Goal: Task Accomplishment & Management: Manage account settings

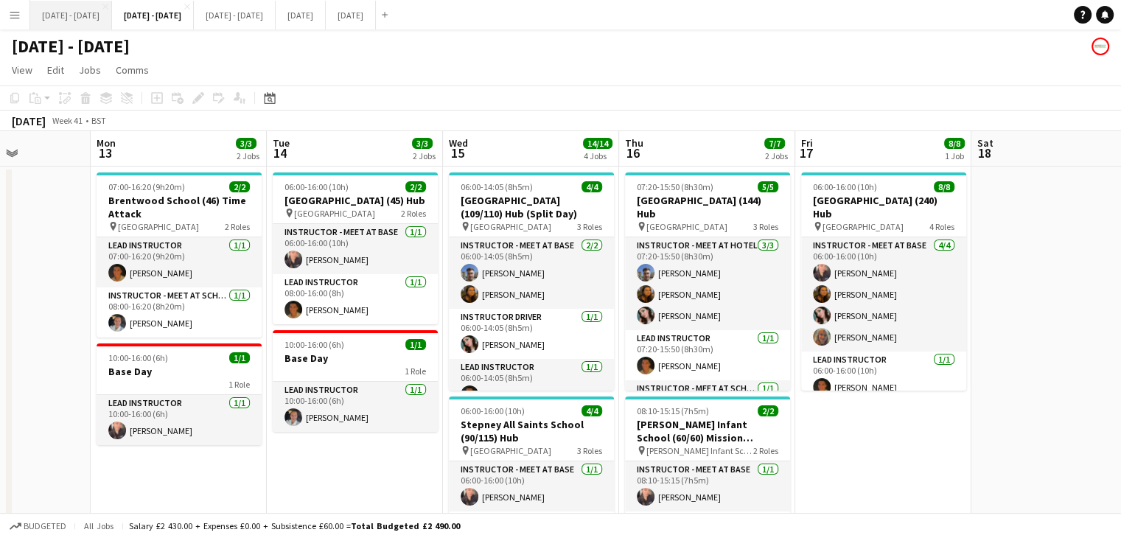
click at [83, 23] on button "[DATE] - [DATE] Close" at bounding box center [71, 15] width 82 height 29
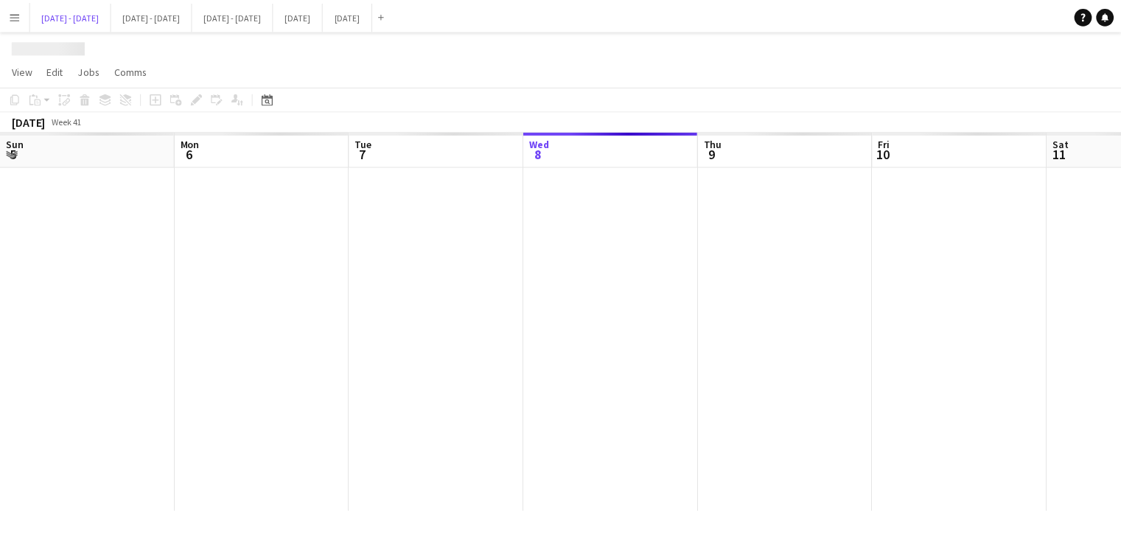
scroll to position [0, 352]
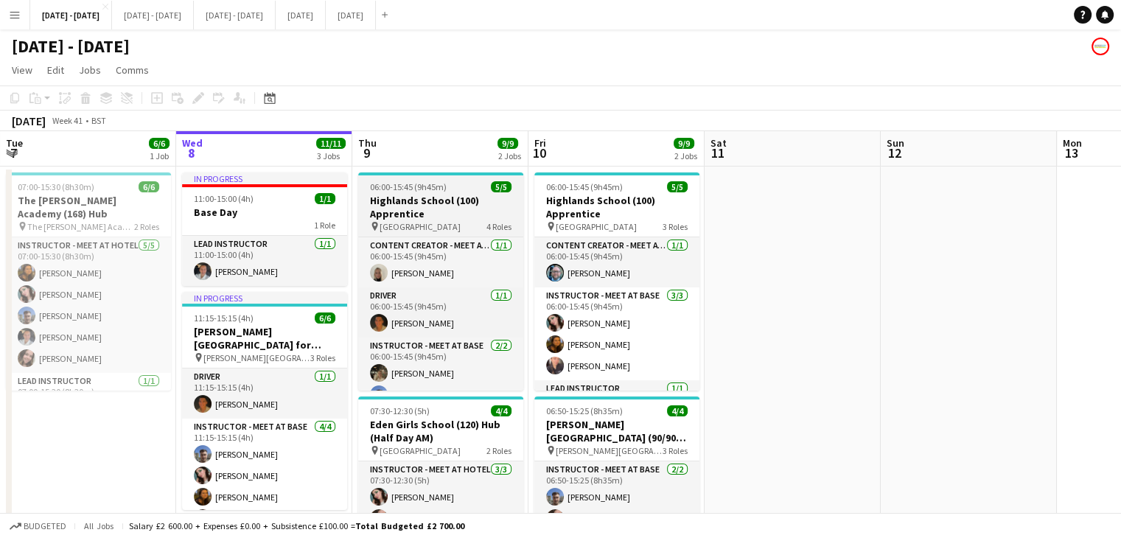
click at [451, 203] on h3 "Highlands School (100) Apprentice" at bounding box center [440, 207] width 165 height 27
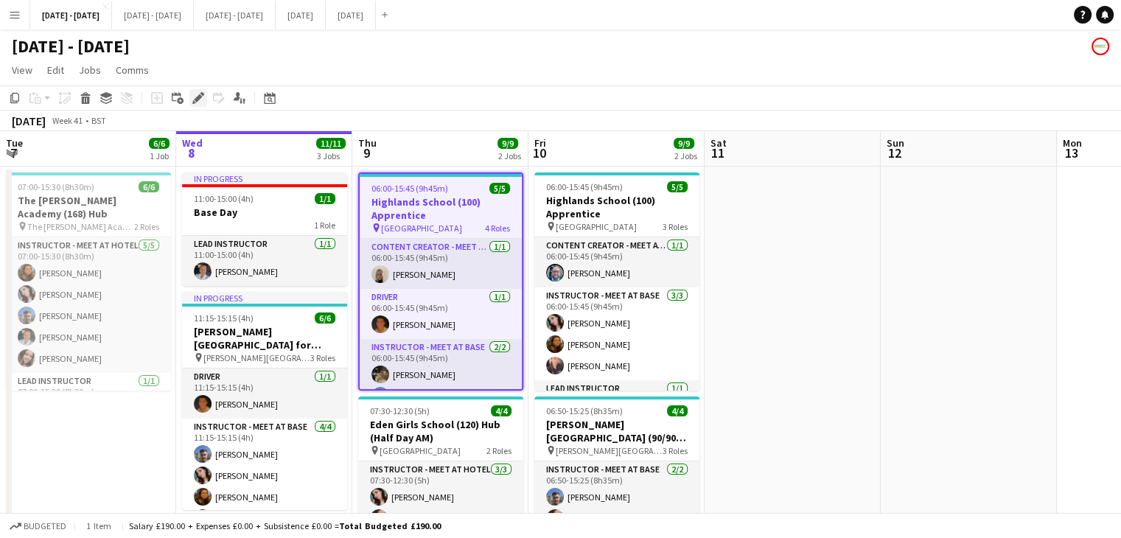
click at [195, 103] on icon "Edit" at bounding box center [198, 98] width 12 height 12
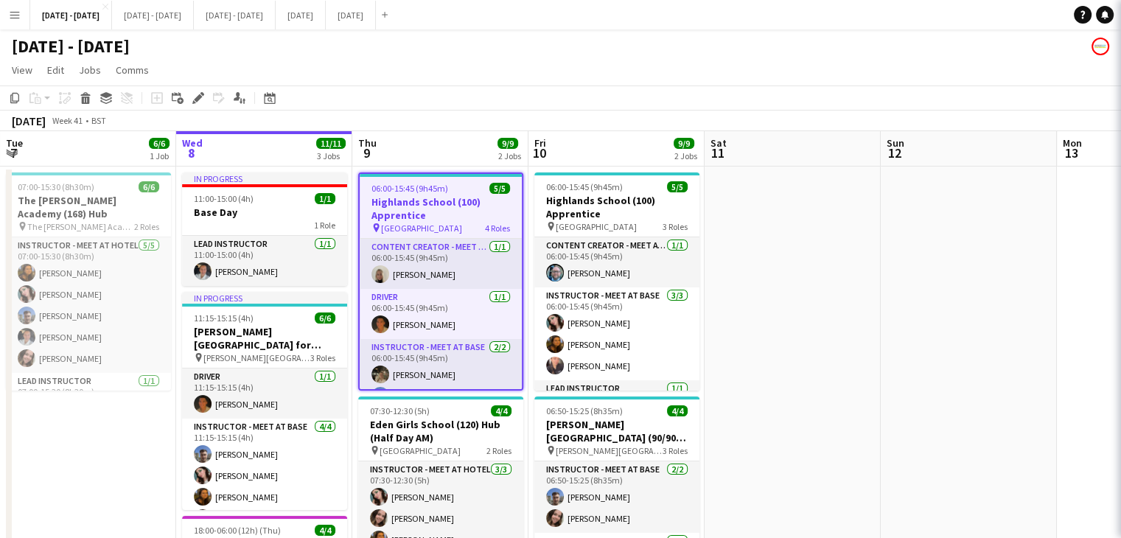
type input "**********"
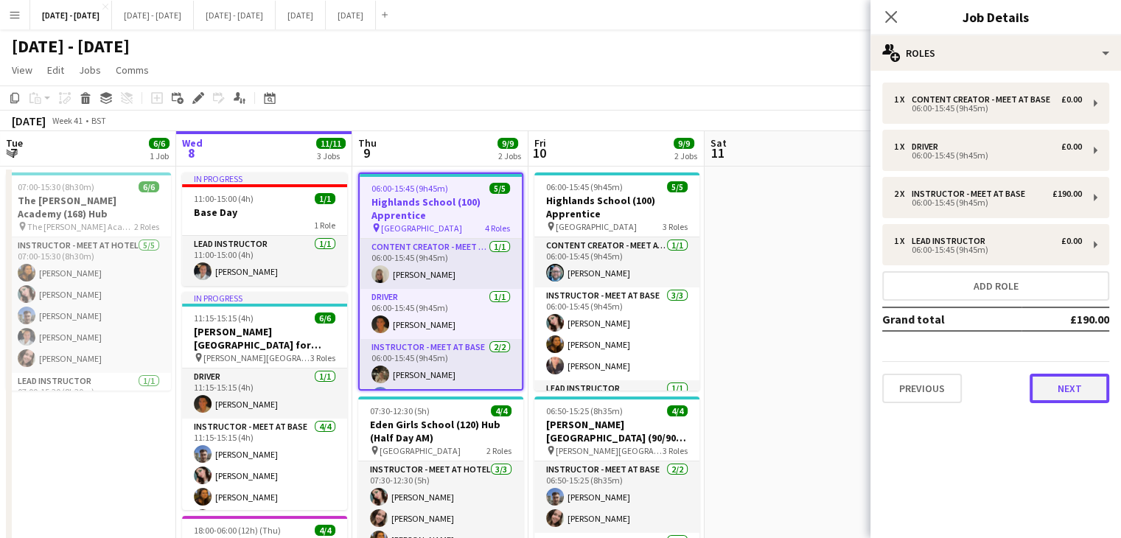
click at [1067, 391] on button "Next" at bounding box center [1069, 388] width 80 height 29
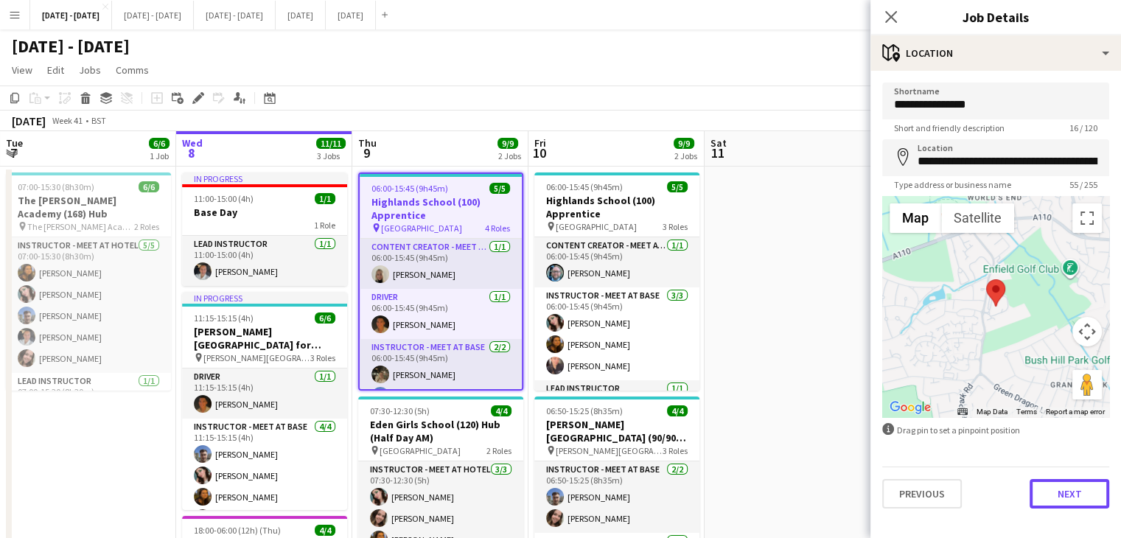
click at [1074, 491] on button "Next" at bounding box center [1069, 493] width 80 height 29
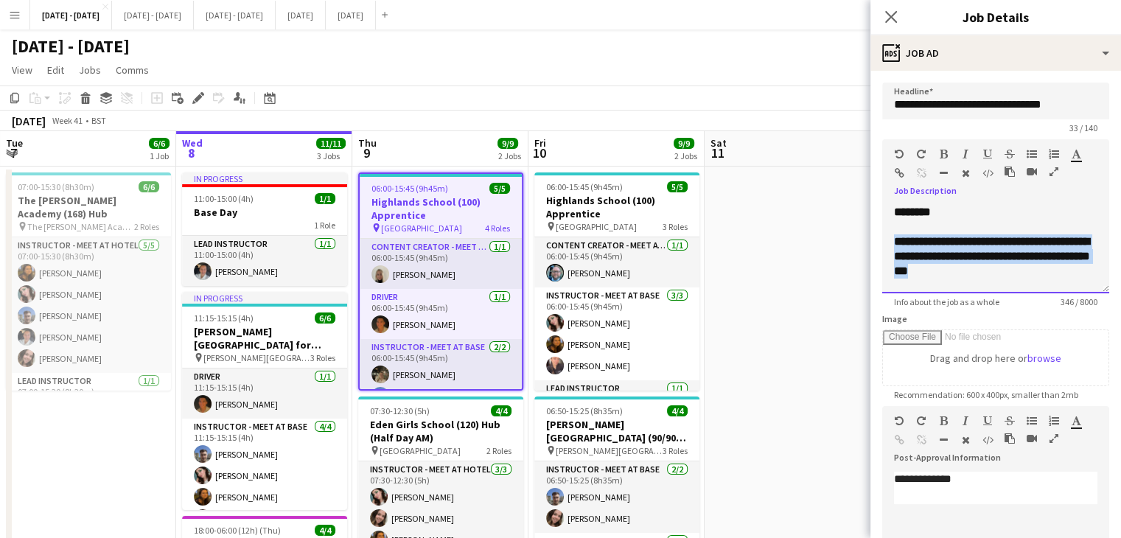
drag, startPoint x: 896, startPoint y: 240, endPoint x: 1076, endPoint y: 270, distance: 182.2
click at [1076, 270] on div "**********" at bounding box center [995, 249] width 227 height 88
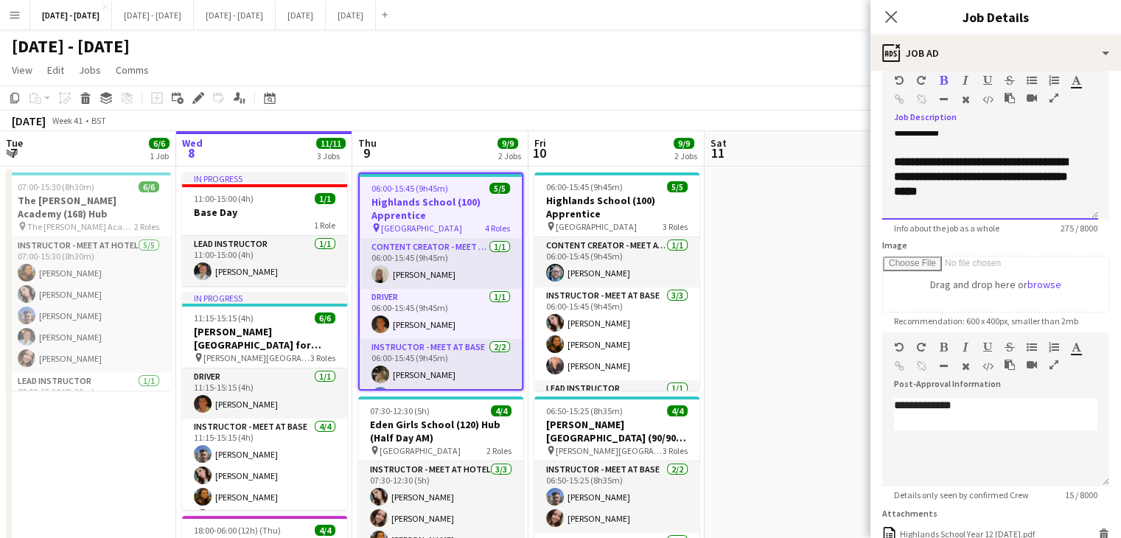
scroll to position [89, 0]
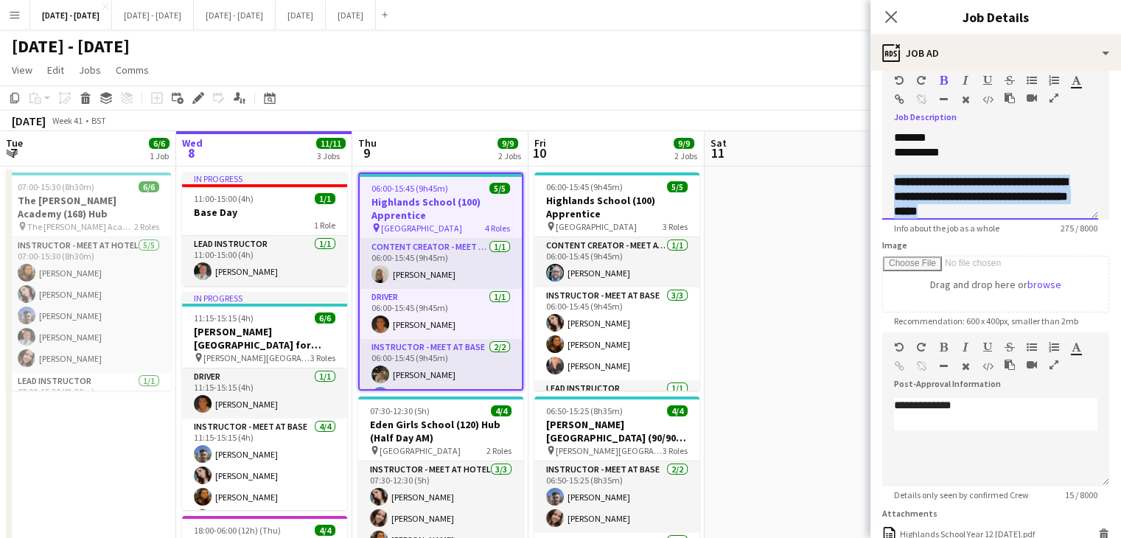
drag, startPoint x: 905, startPoint y: 181, endPoint x: 1070, endPoint y: 206, distance: 166.9
click at [1070, 206] on div "**********" at bounding box center [990, 197] width 192 height 44
copy b "**********"
drag, startPoint x: 1000, startPoint y: 164, endPoint x: 998, endPoint y: 171, distance: 7.5
click at [998, 171] on div at bounding box center [990, 167] width 192 height 15
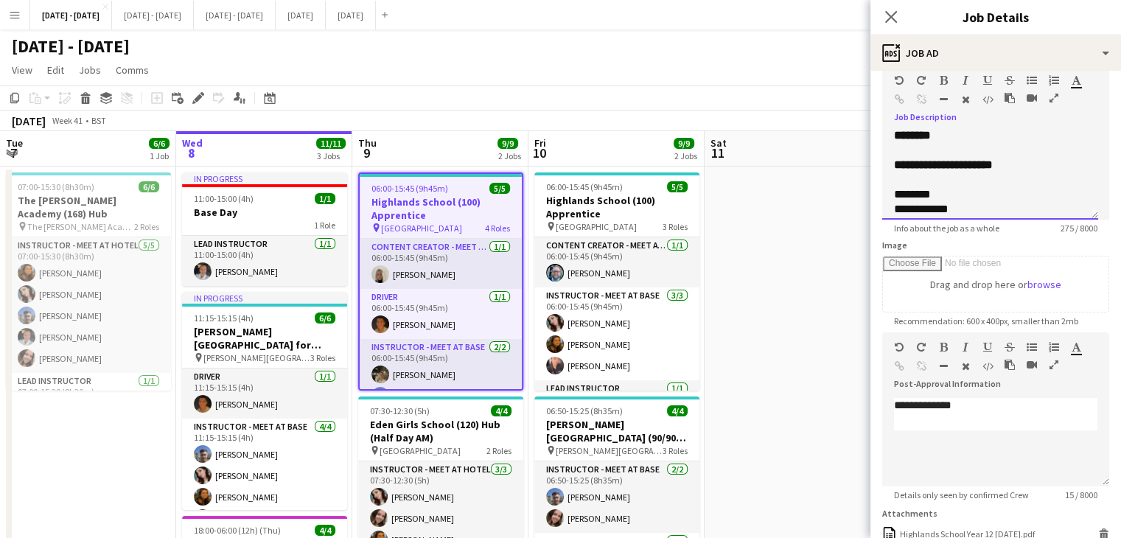
scroll to position [0, 0]
click at [1029, 158] on div at bounding box center [990, 153] width 192 height 15
drag, startPoint x: 1022, startPoint y: 169, endPoint x: 1018, endPoint y: 157, distance: 13.1
click at [1022, 170] on div "**********" at bounding box center [990, 271] width 192 height 221
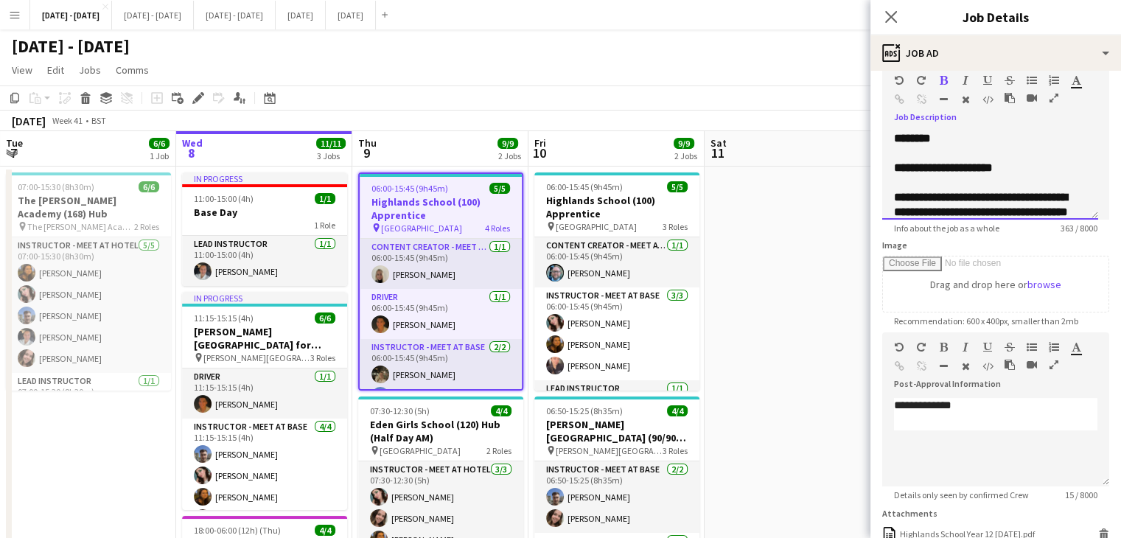
scroll to position [16, 0]
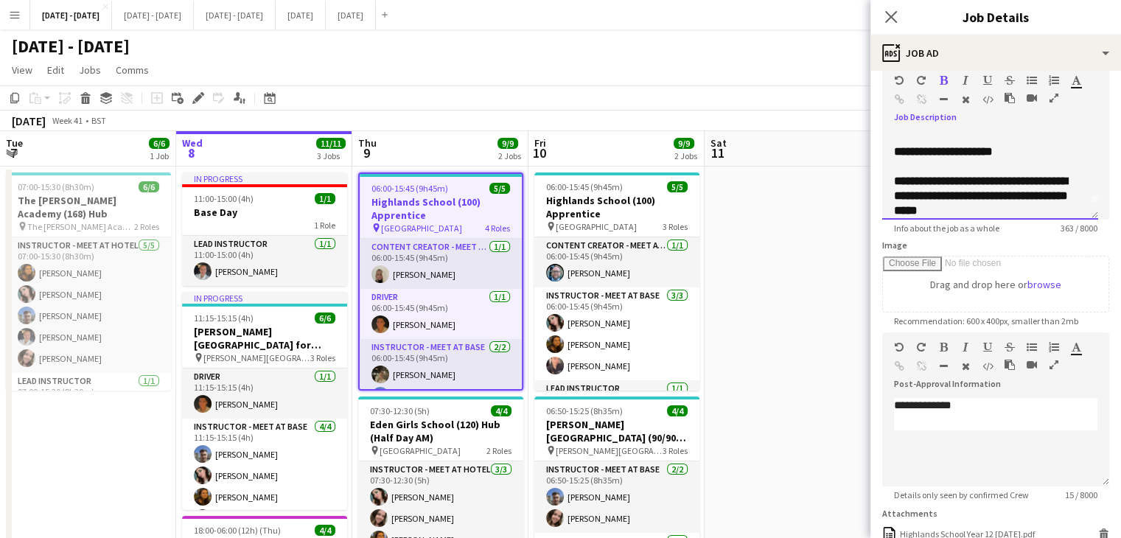
click at [1018, 154] on div "**********" at bounding box center [990, 151] width 192 height 15
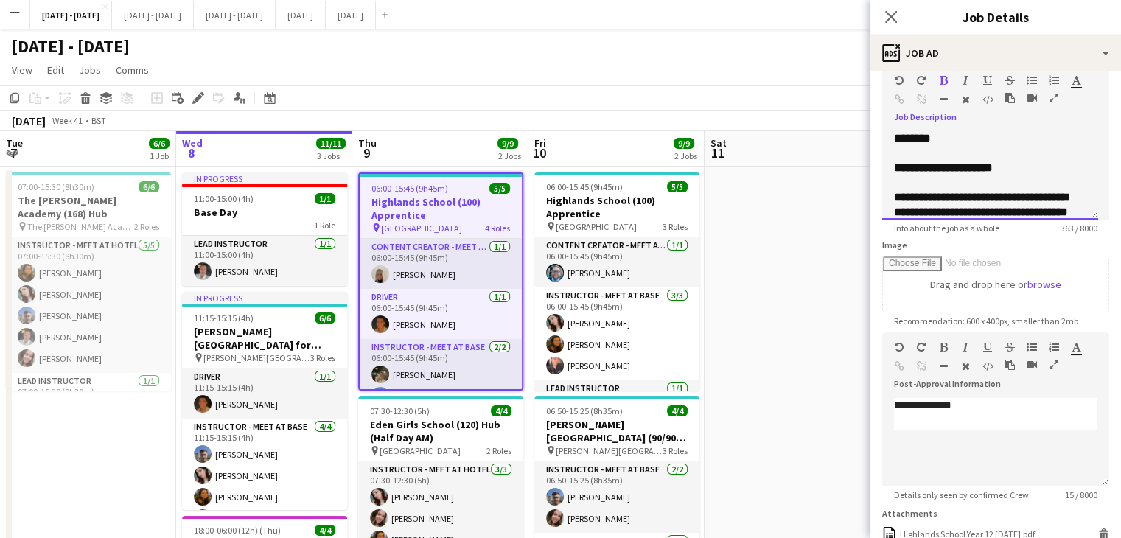
drag, startPoint x: 1024, startPoint y: 172, endPoint x: 1028, endPoint y: 182, distance: 10.3
click at [1026, 172] on div "**********" at bounding box center [990, 168] width 192 height 15
click at [1071, 201] on div "**********" at bounding box center [990, 315] width 192 height 251
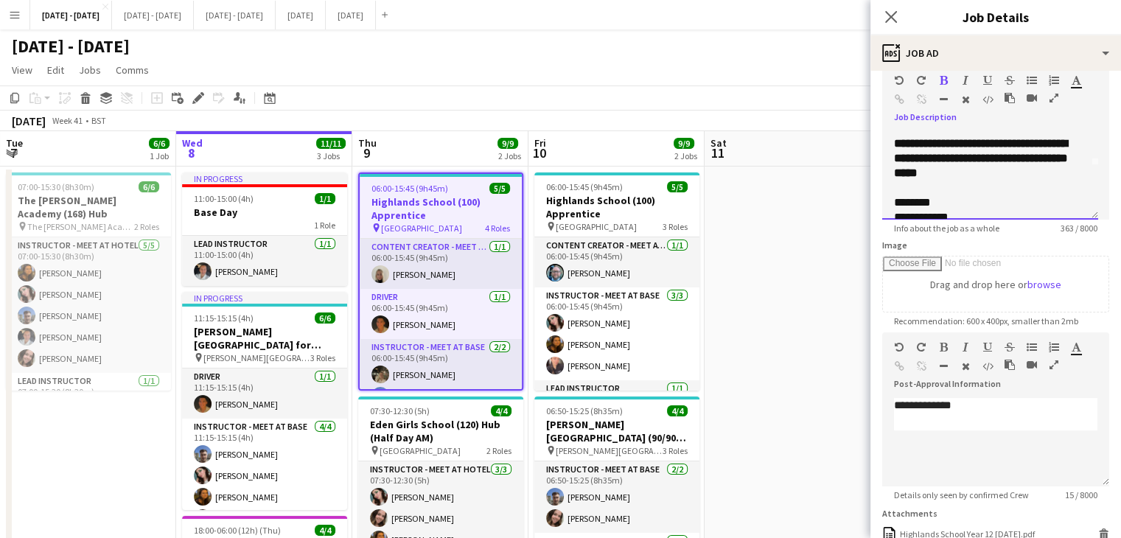
scroll to position [74, 0]
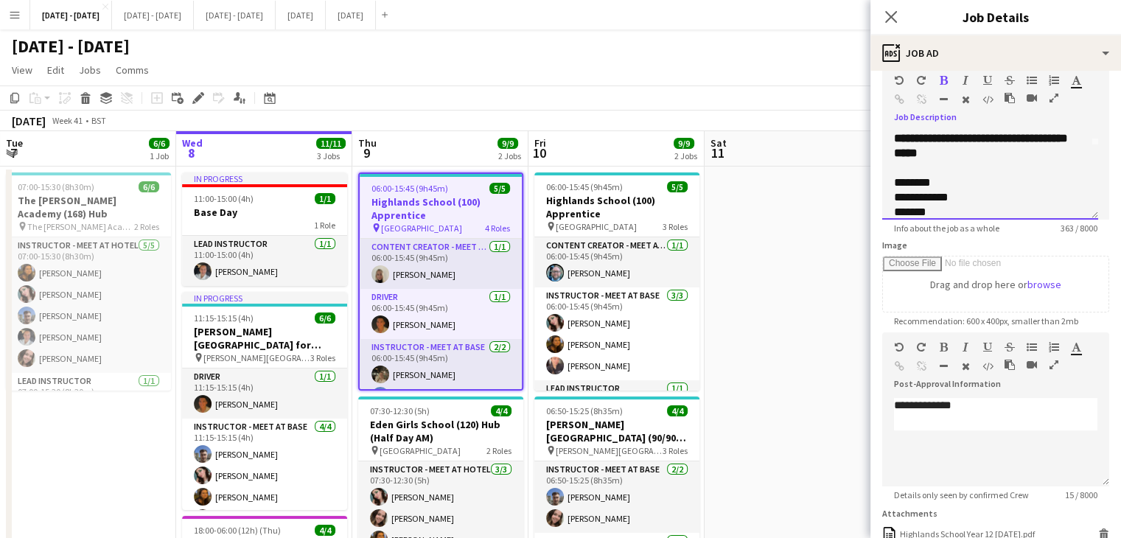
click at [1029, 151] on span "**********" at bounding box center [981, 138] width 174 height 41
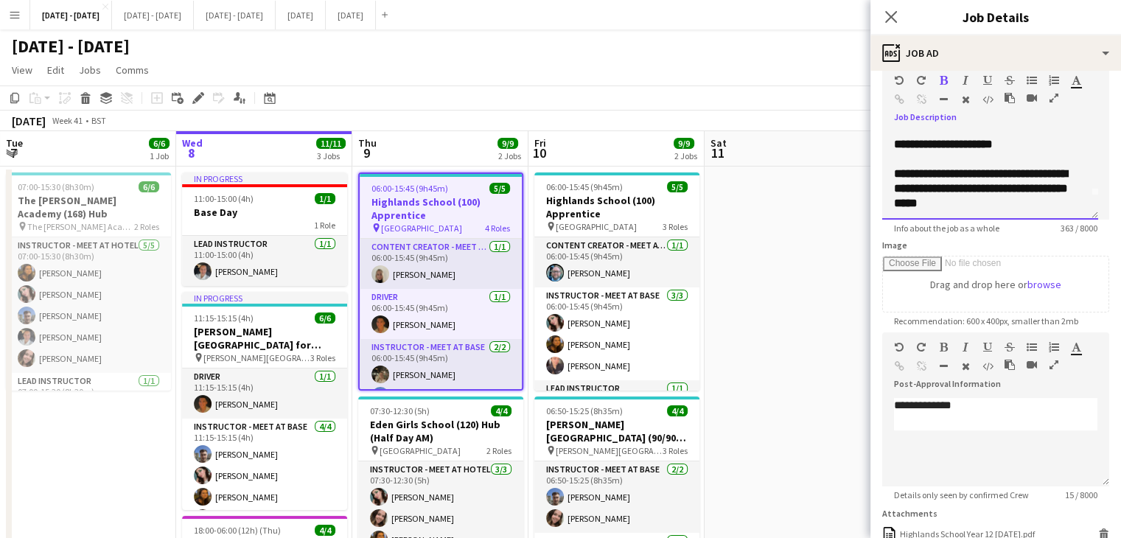
scroll to position [0, 0]
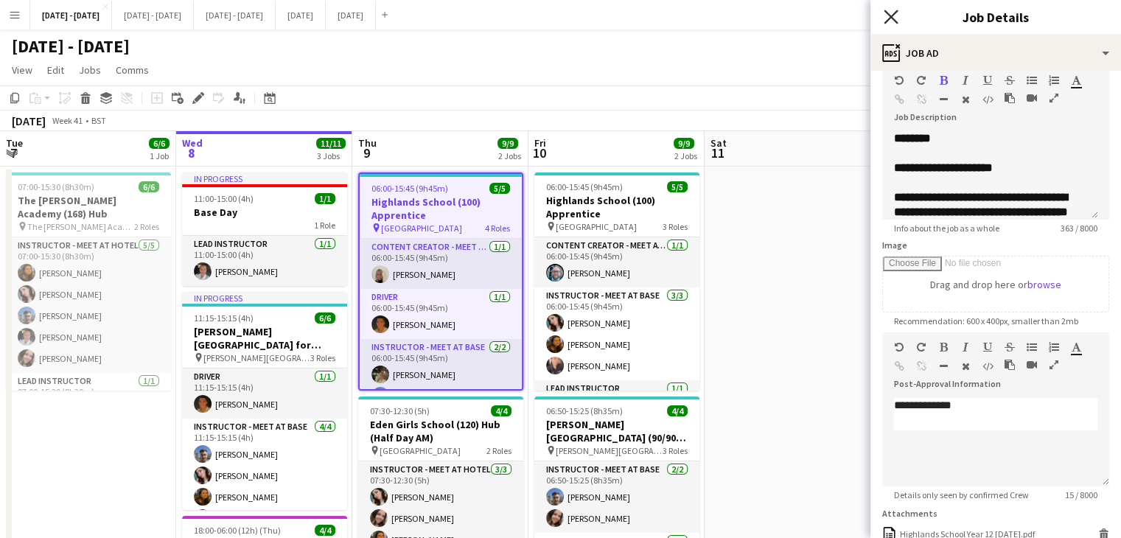
click at [894, 15] on icon "Close pop-in" at bounding box center [890, 17] width 14 height 14
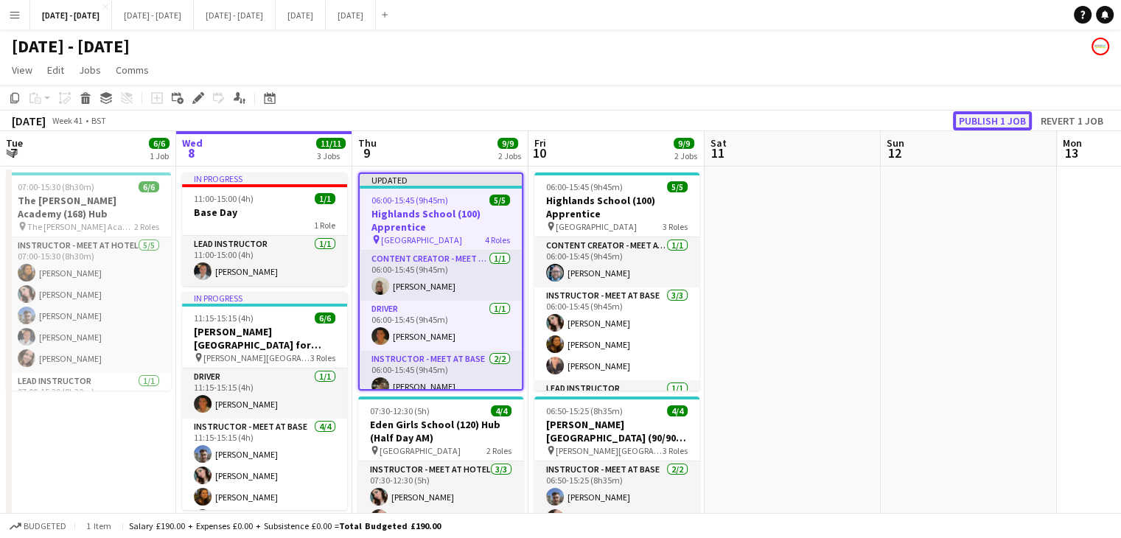
click at [1009, 122] on button "Publish 1 job" at bounding box center [992, 120] width 79 height 19
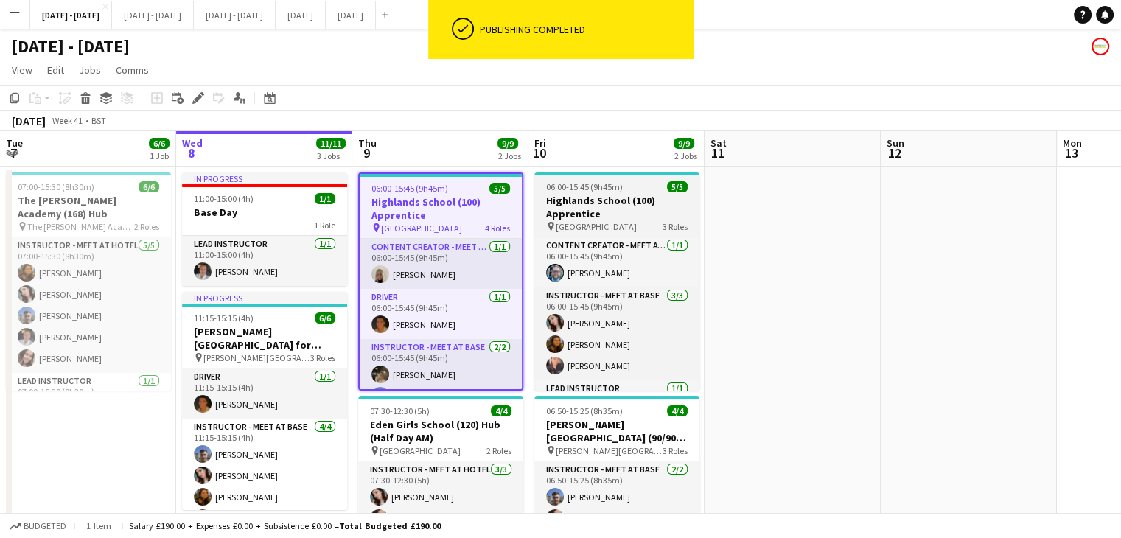
click at [601, 177] on app-job-card "06:00-15:45 (9h45m) 5/5 Highlands School (100) Apprentice pin Highlands School …" at bounding box center [616, 281] width 165 height 218
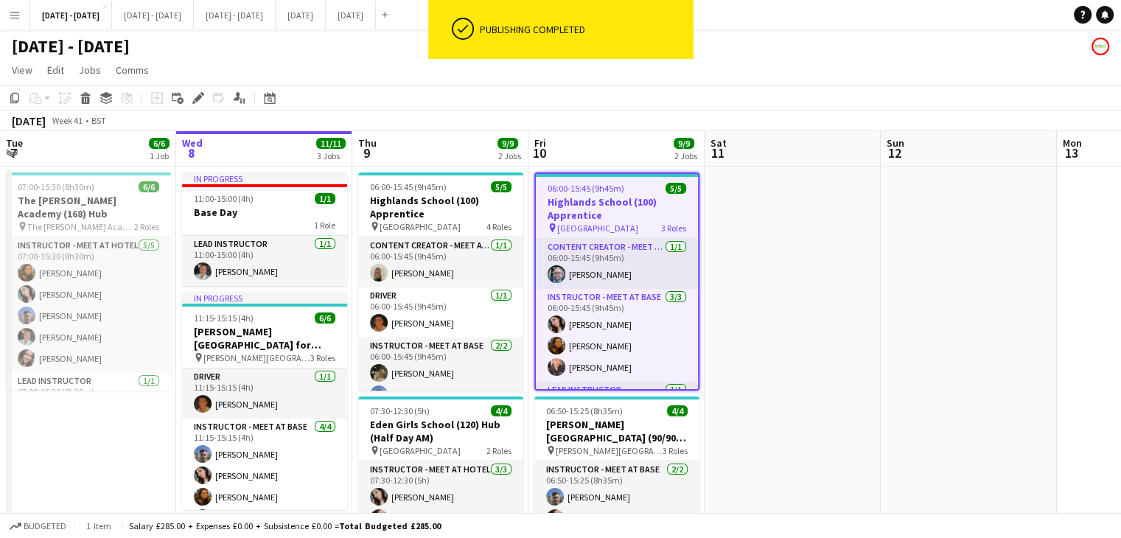
click at [468, 159] on app-board-header-date "Thu 9 9/9 2 Jobs" at bounding box center [440, 148] width 176 height 35
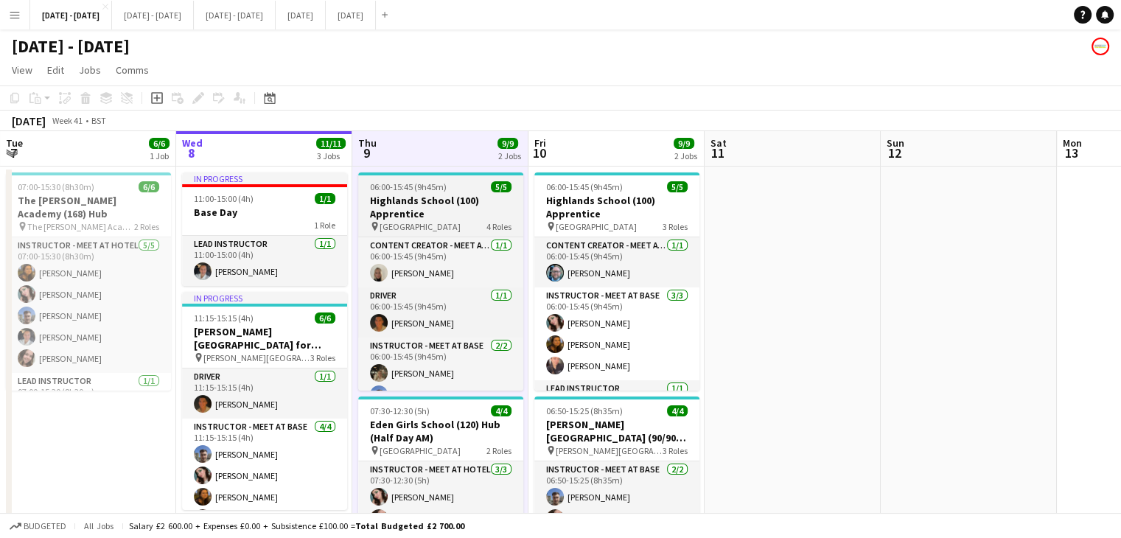
click at [472, 207] on h3 "Highlands School (100) Apprentice" at bounding box center [440, 207] width 165 height 27
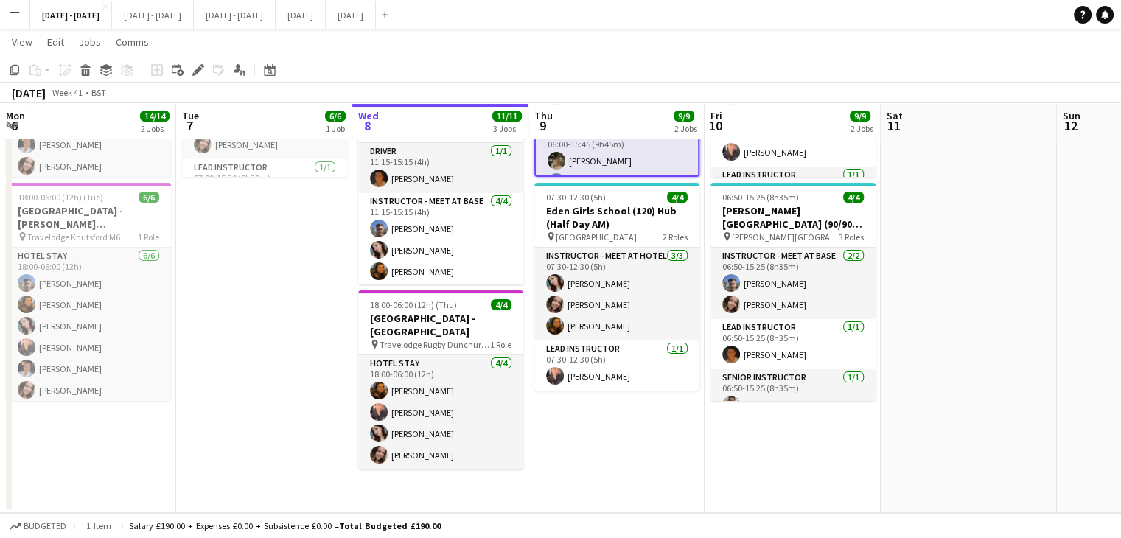
scroll to position [0, 309]
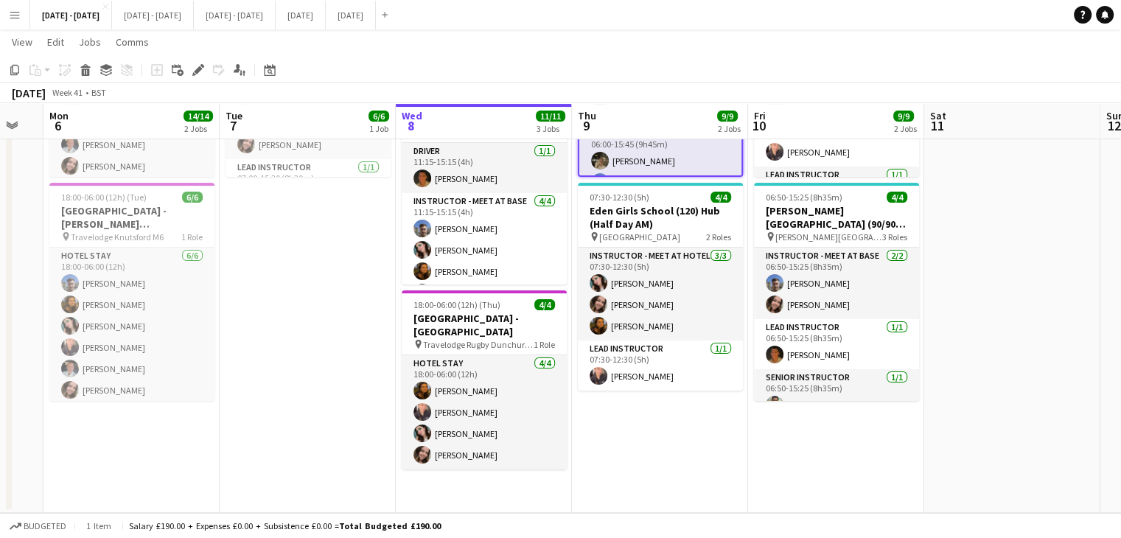
drag, startPoint x: 485, startPoint y: 450, endPoint x: 704, endPoint y: 455, distance: 219.6
click at [704, 455] on app-calendar-viewport "Sat 4 Sun 5 Mon 6 14/14 2 Jobs Tue 7 6/6 1 Job Wed 8 11/11 3 Jobs Thu 9 9/9 2 J…" at bounding box center [560, 179] width 1121 height 668
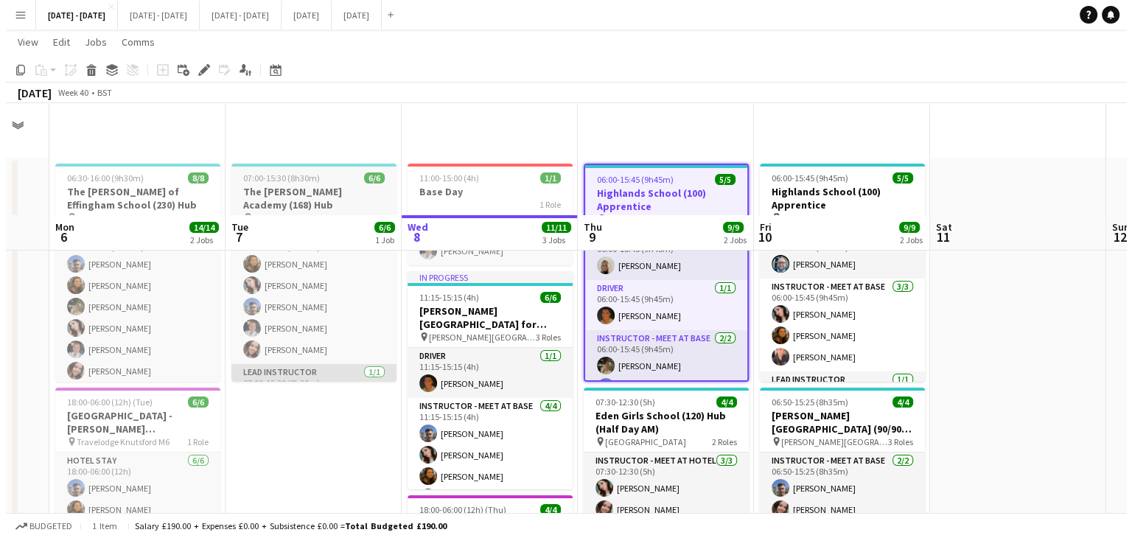
scroll to position [0, 0]
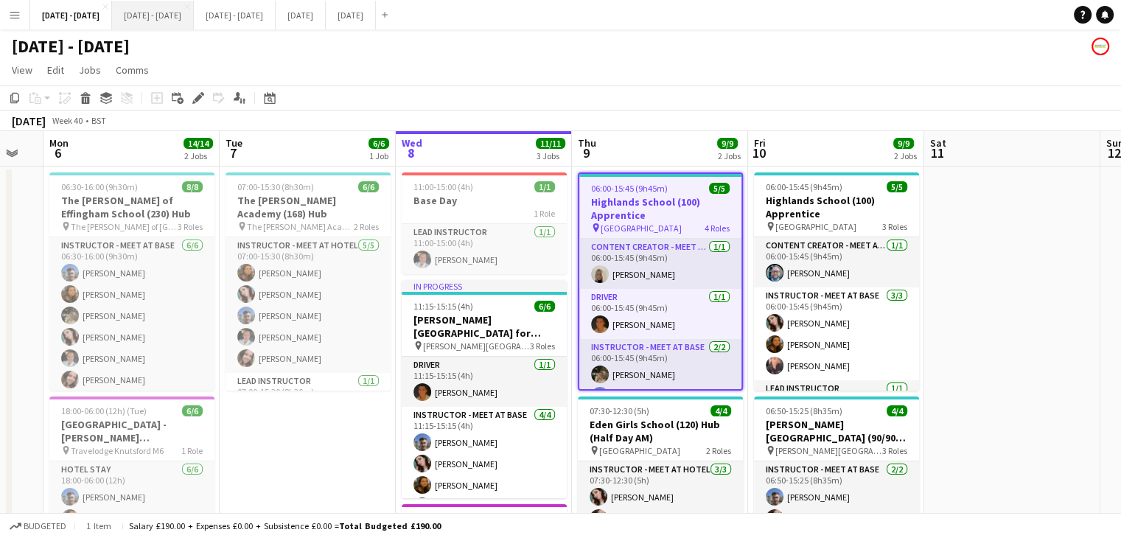
click at [152, 21] on button "[DATE] - [DATE] Close" at bounding box center [153, 15] width 82 height 29
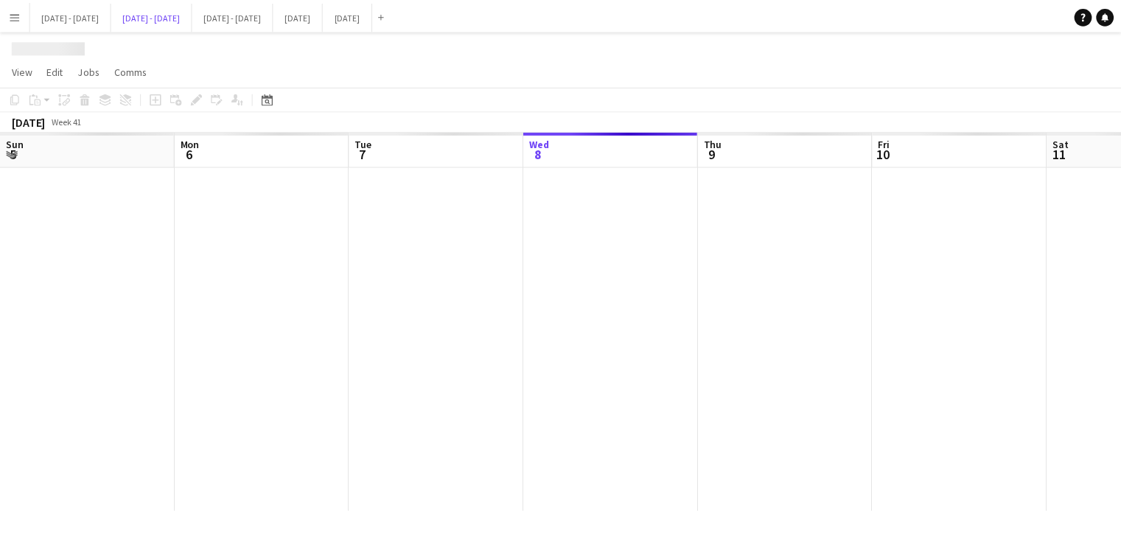
scroll to position [0, 352]
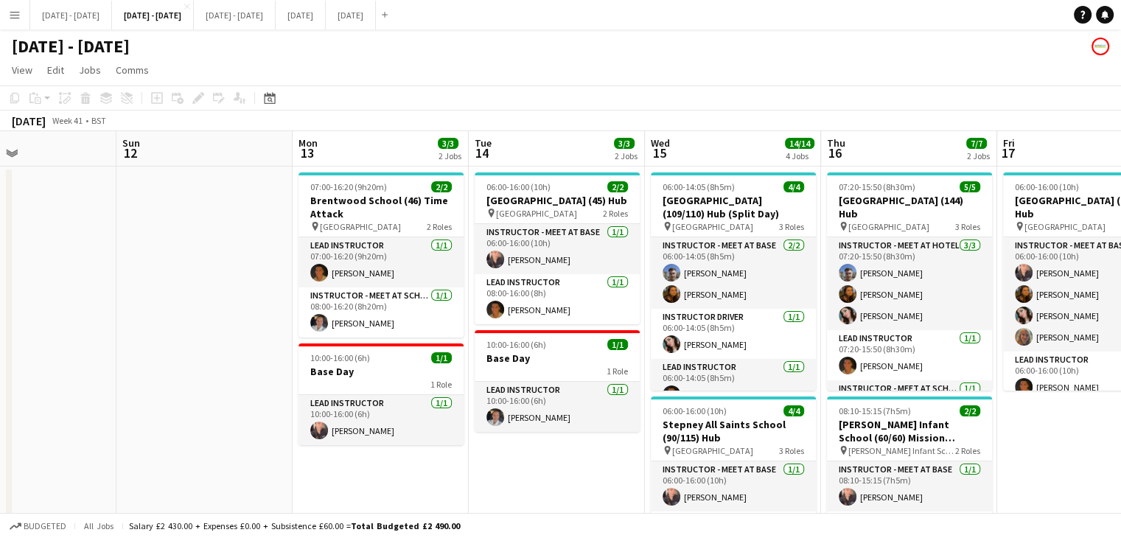
drag, startPoint x: 867, startPoint y: 365, endPoint x: 80, endPoint y: 329, distance: 787.8
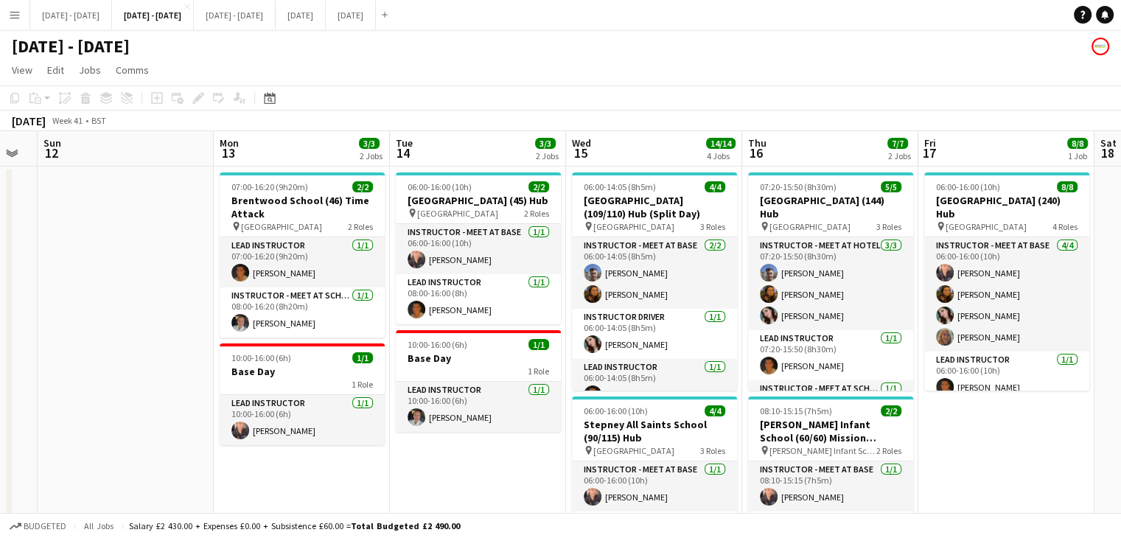
scroll to position [0, 504]
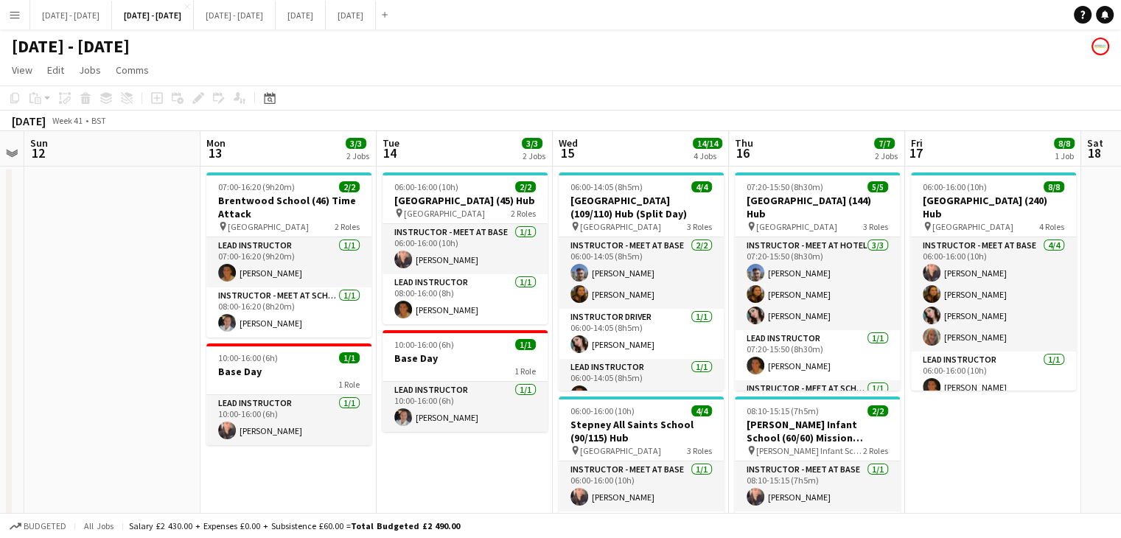
drag, startPoint x: 1043, startPoint y: 428, endPoint x: 974, endPoint y: 431, distance: 69.3
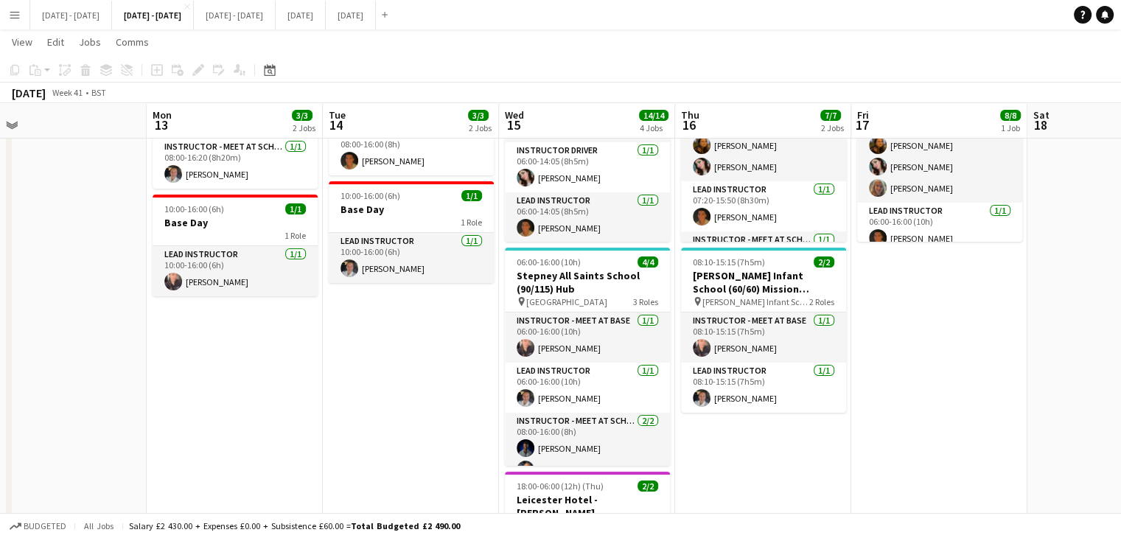
scroll to position [0, 557]
drag, startPoint x: 1021, startPoint y: 408, endPoint x: 968, endPoint y: 417, distance: 53.1
click at [968, 417] on app-calendar-viewport "Thu 9 Fri 10 Sat 11 Sun 12 Mon 13 3/3 2 Jobs Tue 14 3/3 2 Jobs Wed 15 14/14 4 J…" at bounding box center [560, 367] width 1121 height 914
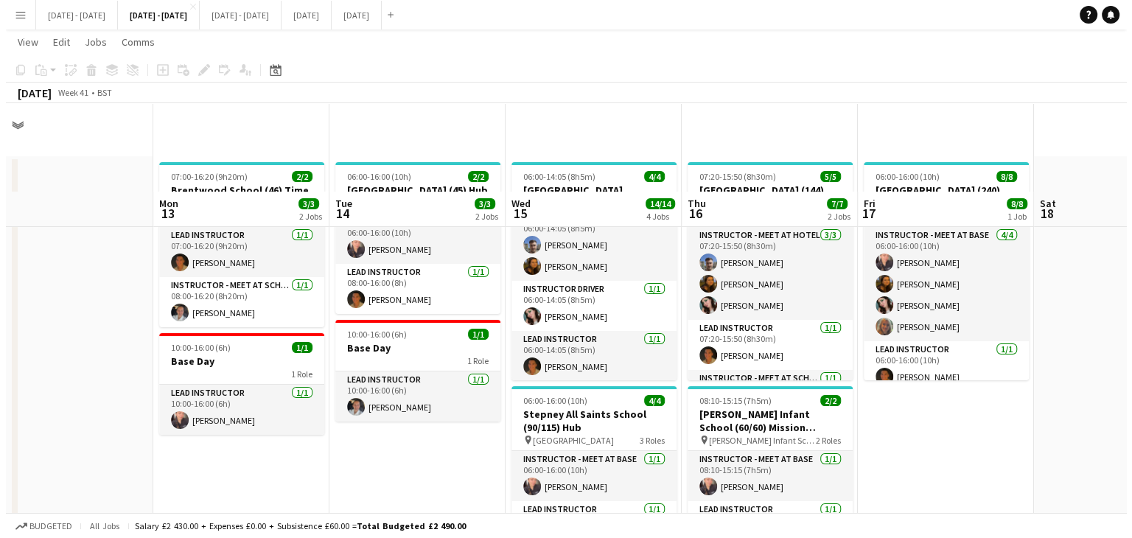
scroll to position [0, 0]
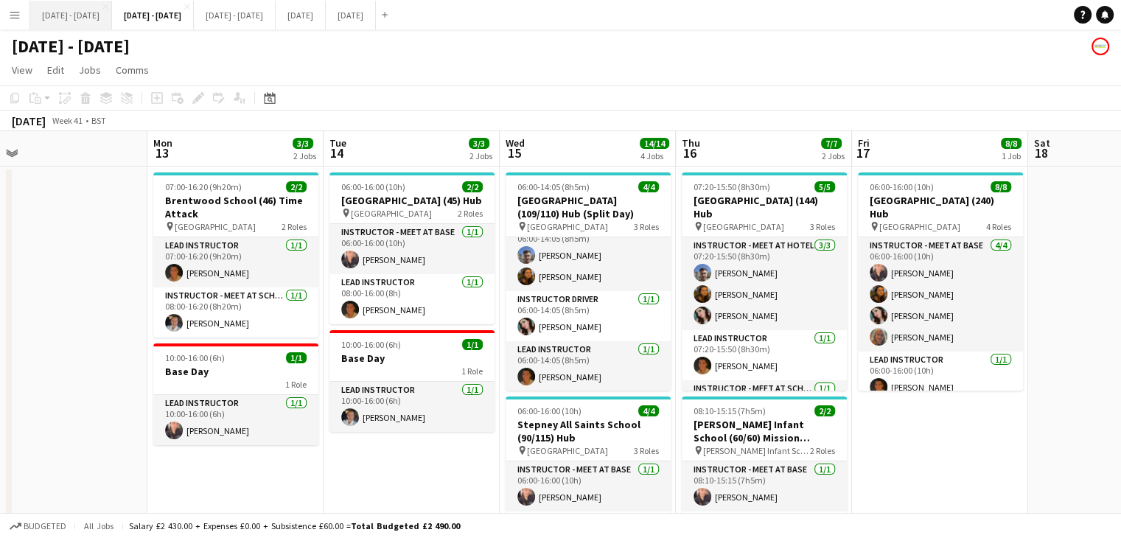
click at [52, 18] on button "[DATE] - [DATE] Close" at bounding box center [71, 15] width 82 height 29
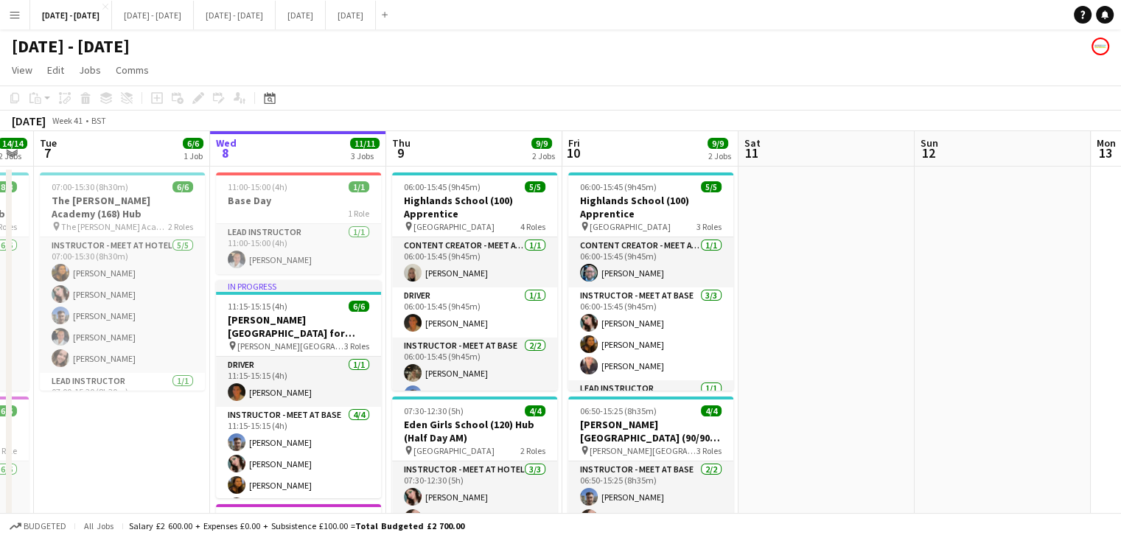
scroll to position [0, 464]
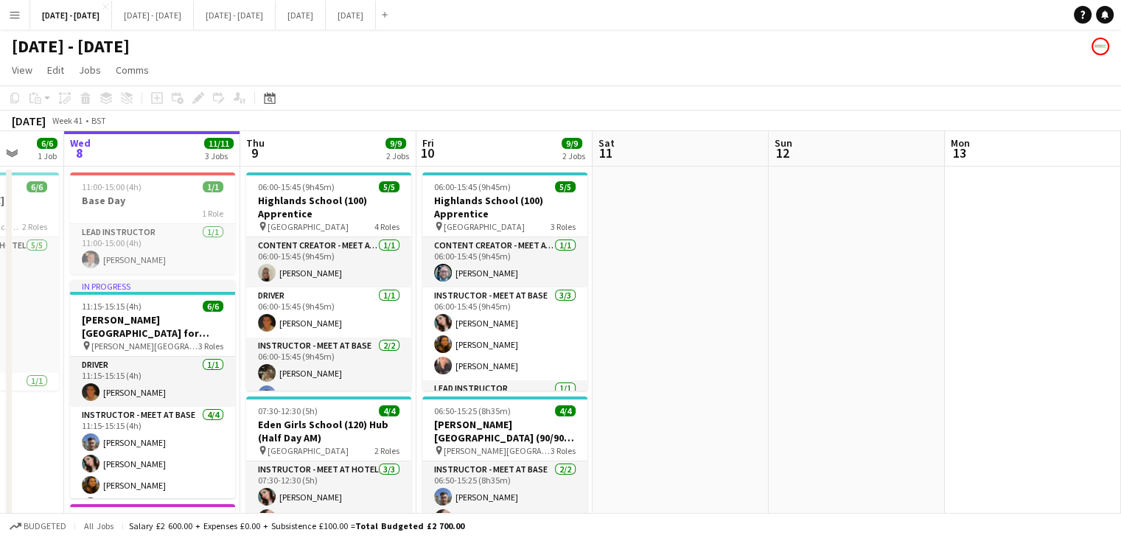
drag, startPoint x: 844, startPoint y: 303, endPoint x: 875, endPoint y: 302, distance: 30.2
click at [875, 302] on app-calendar-viewport "Sun 5 Mon 6 14/14 2 Jobs Tue 7 6/6 1 Job Wed 8 11/11 3 Jobs Thu 9 9/9 2 Jobs Fr…" at bounding box center [560, 423] width 1121 height 584
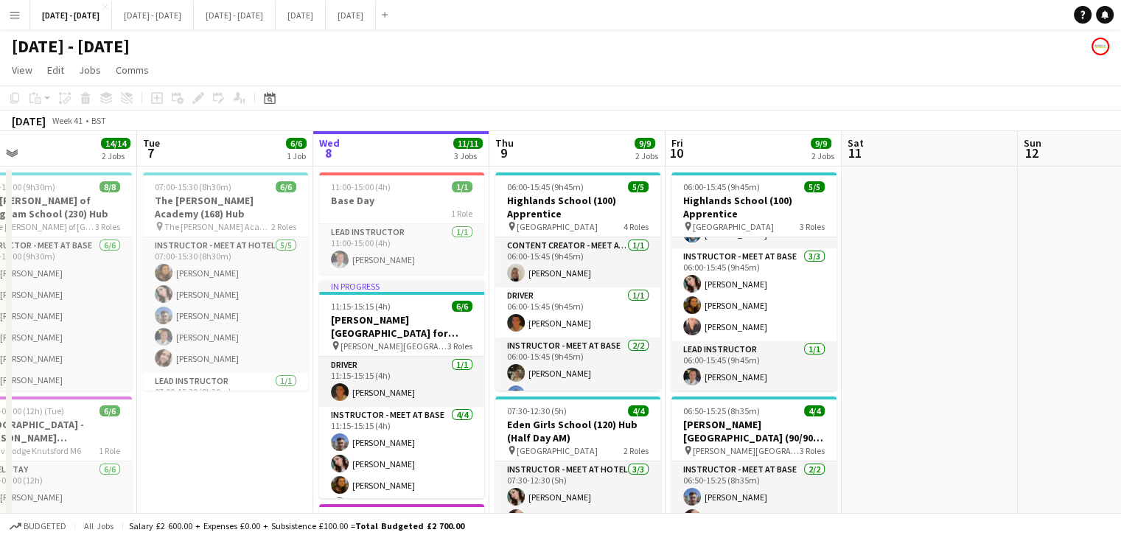
scroll to position [0, 355]
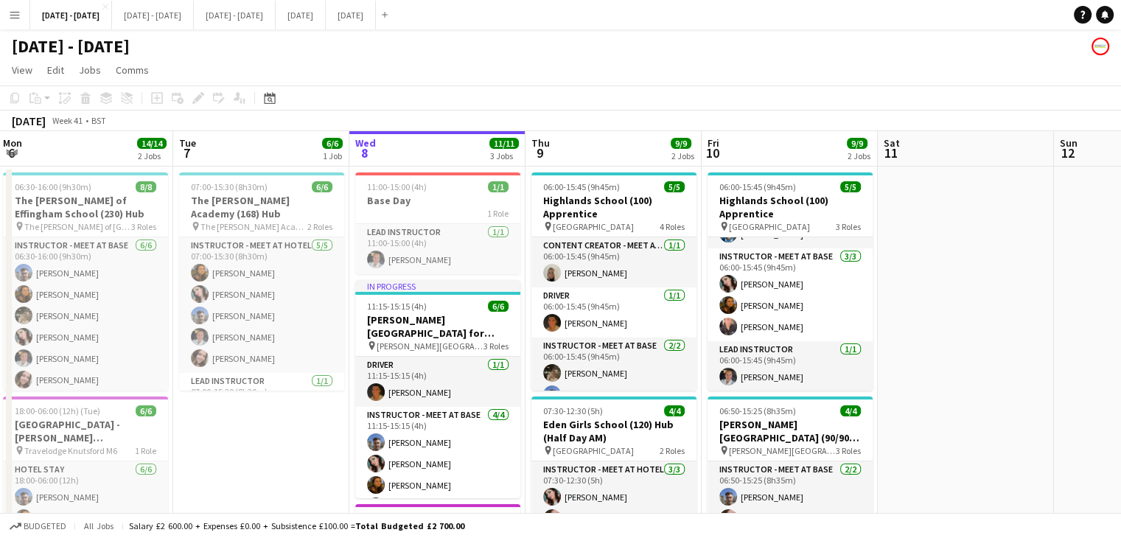
drag, startPoint x: 917, startPoint y: 340, endPoint x: 953, endPoint y: 334, distance: 36.6
click at [953, 334] on app-calendar-viewport "Sat 4 Sun 5 Mon 6 14/14 2 Jobs Tue 7 6/6 1 Job Wed 8 11/11 3 Jobs Thu 9 9/9 2 J…" at bounding box center [560, 423] width 1121 height 584
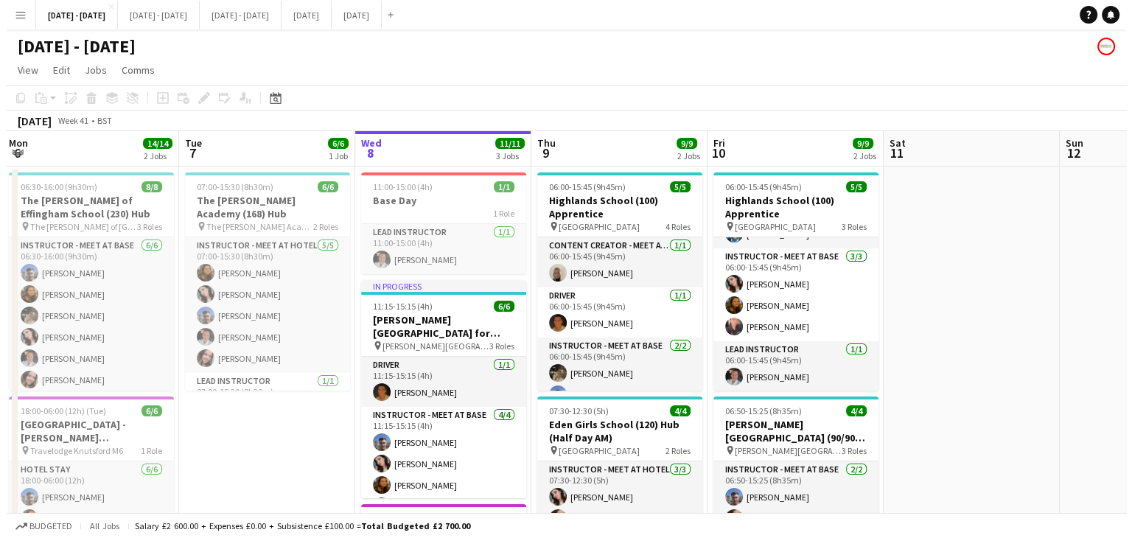
scroll to position [0, 441]
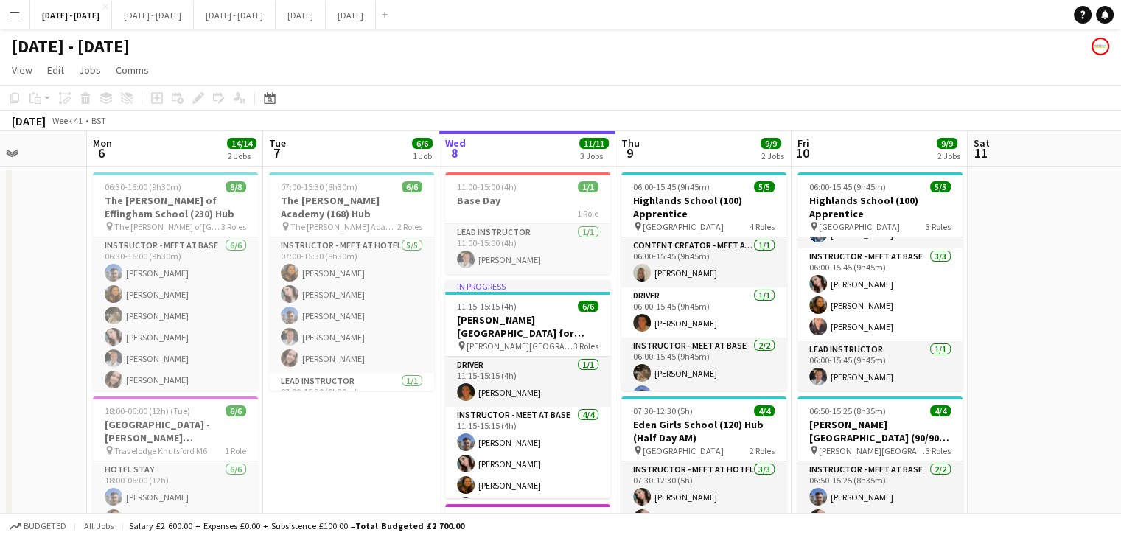
drag, startPoint x: 981, startPoint y: 378, endPoint x: 1071, endPoint y: 357, distance: 92.2
click at [1071, 357] on app-calendar-viewport "Fri 3 Sat 4 Sun 5 Mon 6 14/14 2 Jobs Tue 7 6/6 1 Job Wed 8 11/11 3 Jobs Thu 9 9…" at bounding box center [560, 423] width 1121 height 584
click at [173, 15] on button "[DATE] - [DATE] Close" at bounding box center [153, 15] width 82 height 29
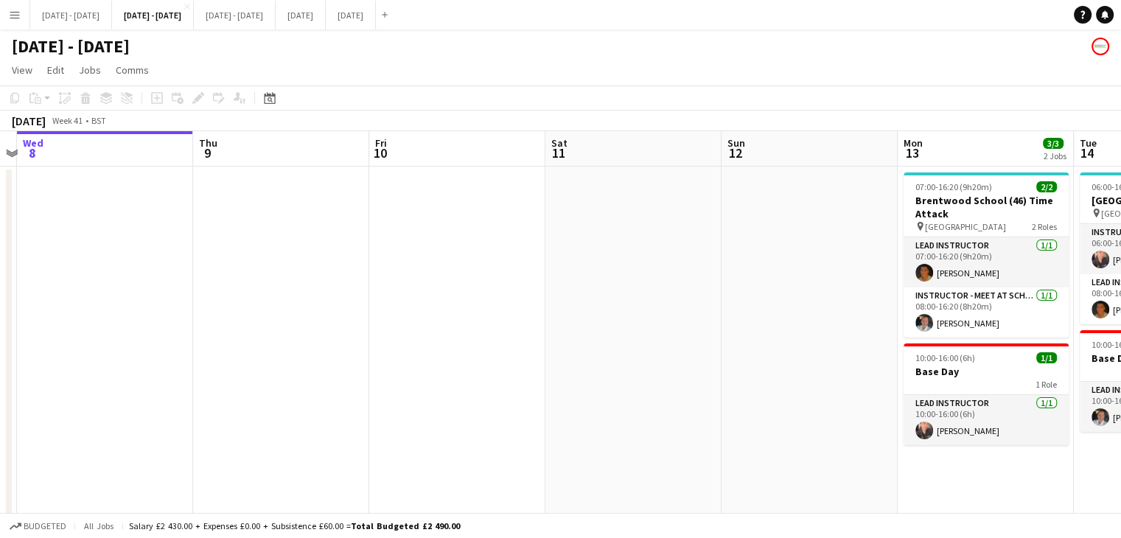
scroll to position [0, 411]
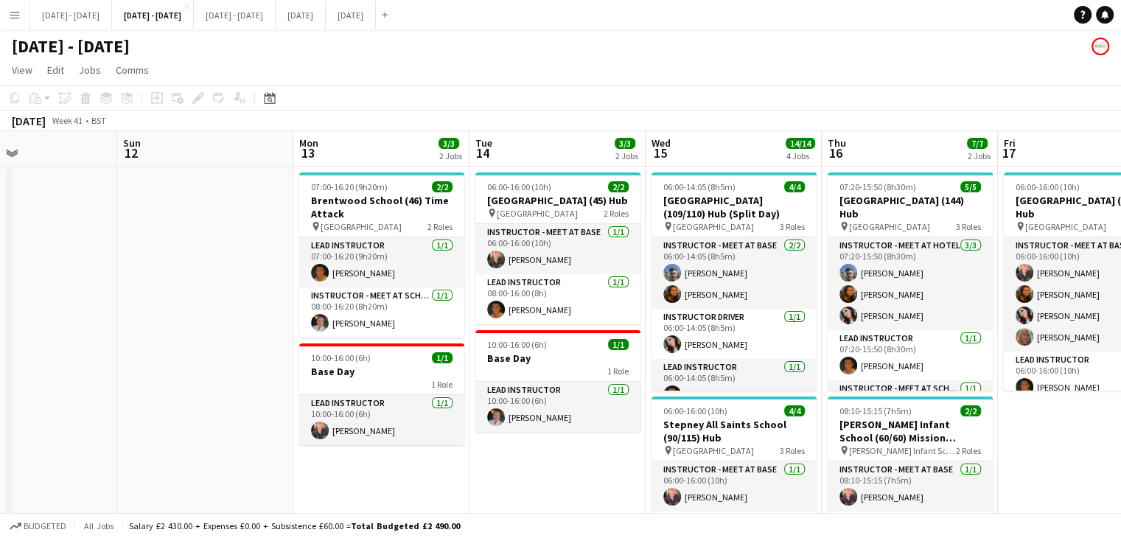
drag, startPoint x: 808, startPoint y: 340, endPoint x: 44, endPoint y: 380, distance: 764.4
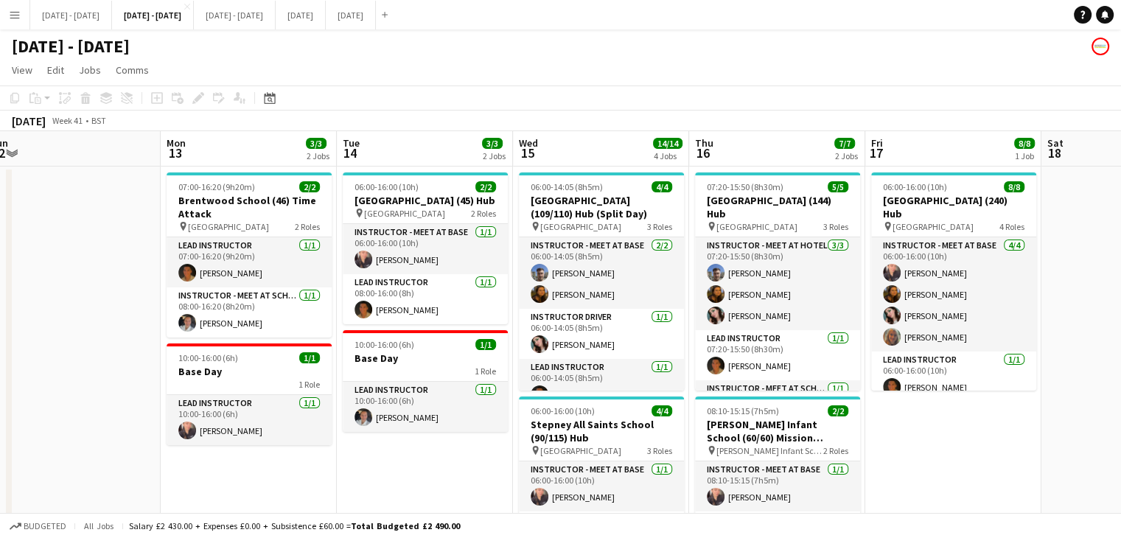
scroll to position [0, 550]
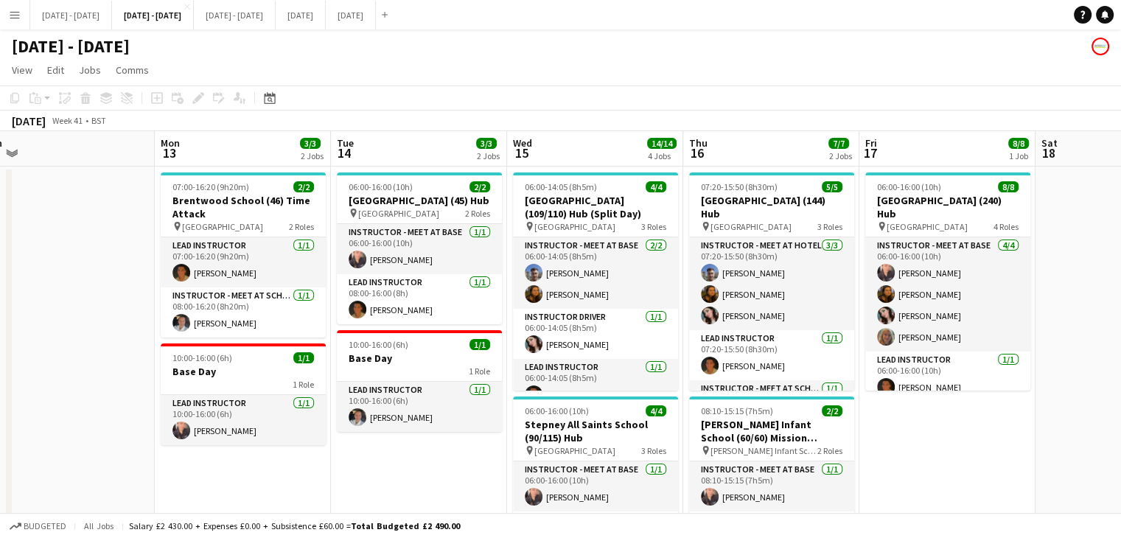
drag, startPoint x: 513, startPoint y: 475, endPoint x: 374, endPoint y: 508, distance: 142.3
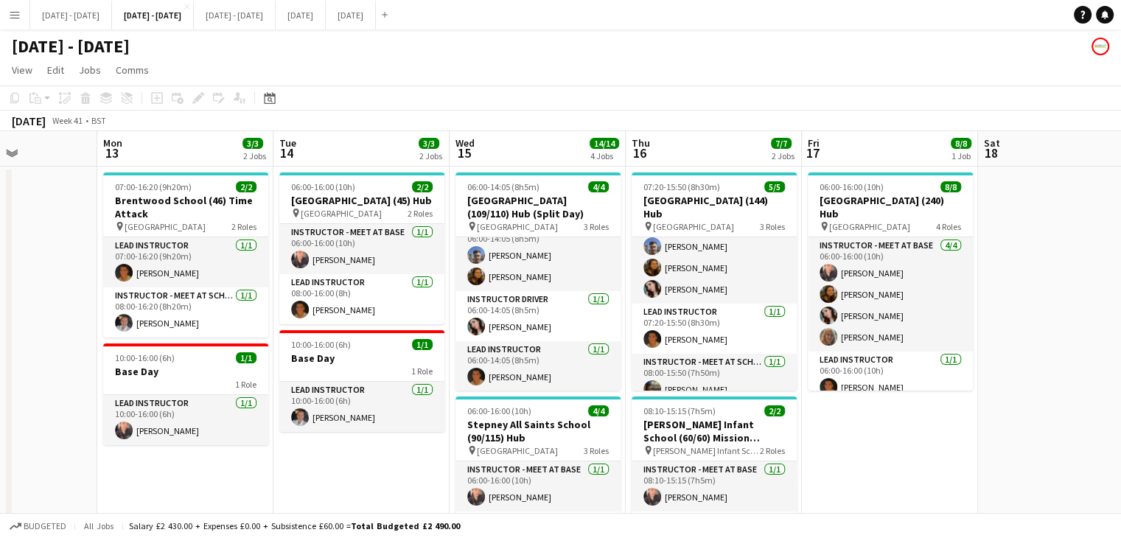
scroll to position [0, 621]
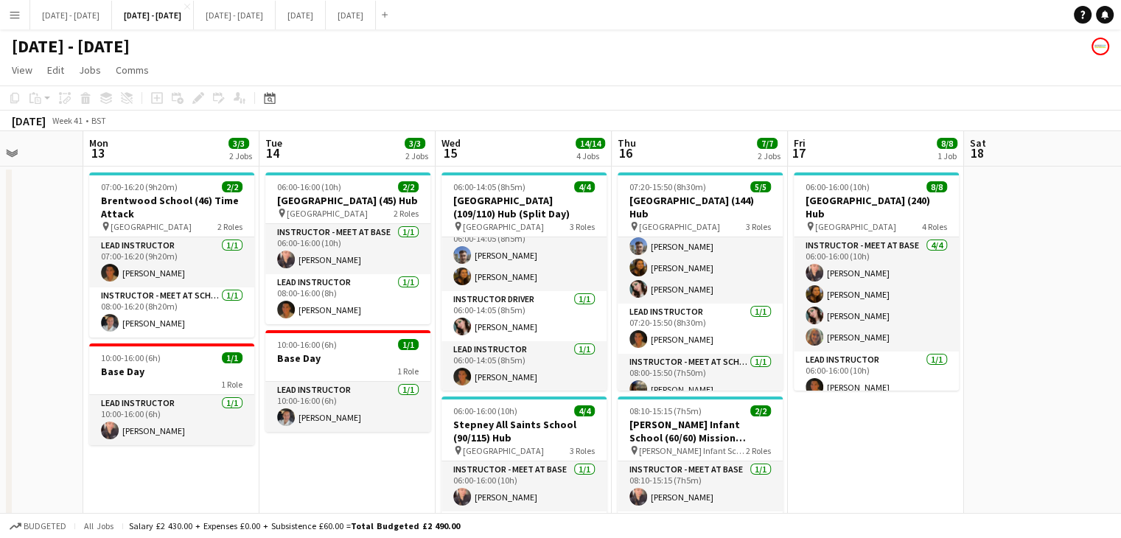
drag, startPoint x: 472, startPoint y: 465, endPoint x: 401, endPoint y: 463, distance: 71.5
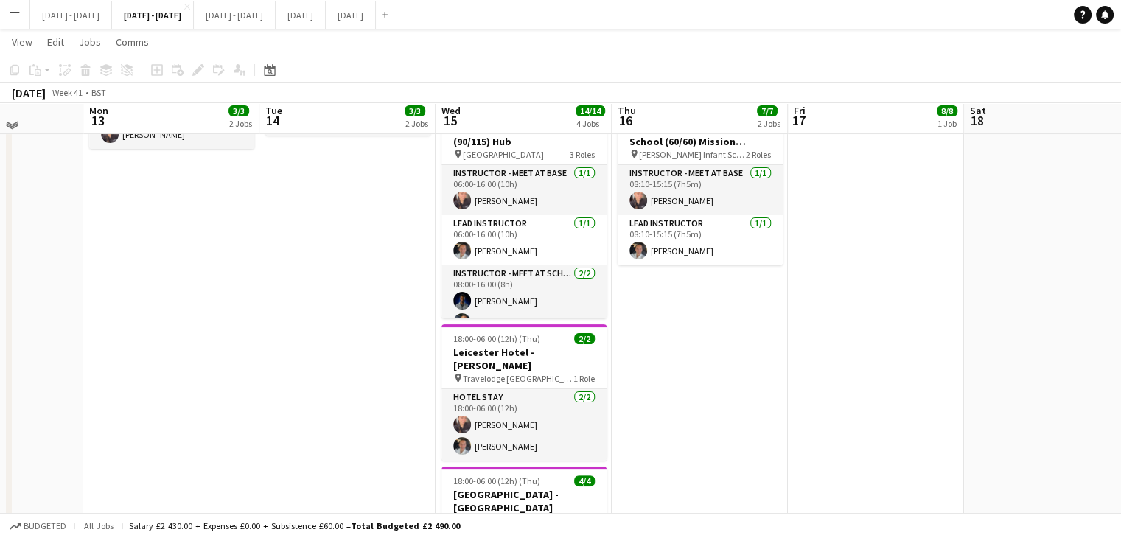
scroll to position [0, 0]
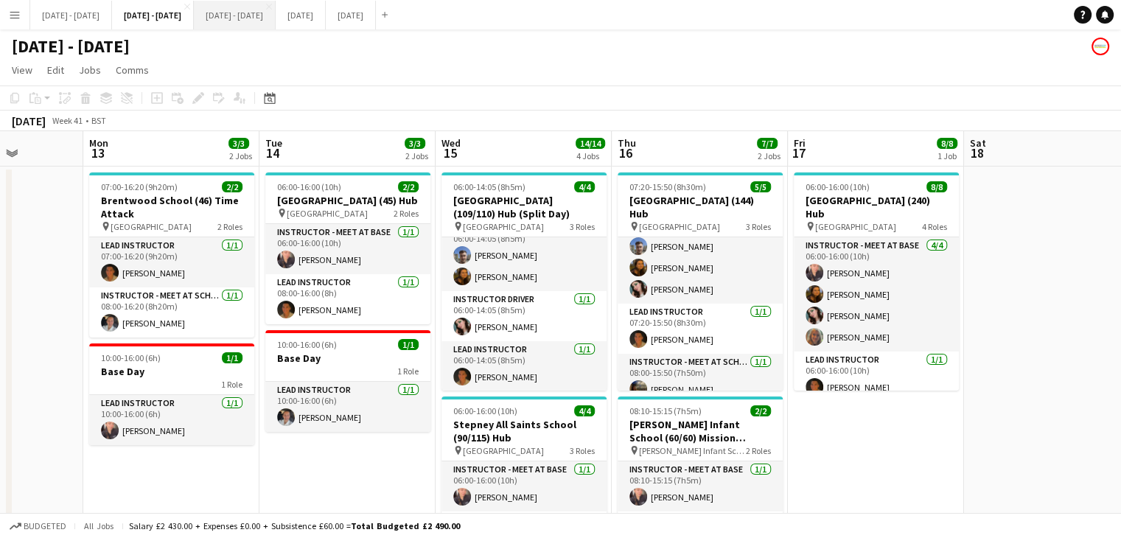
click at [259, 18] on button "[DATE] - [DATE] Close" at bounding box center [235, 15] width 82 height 29
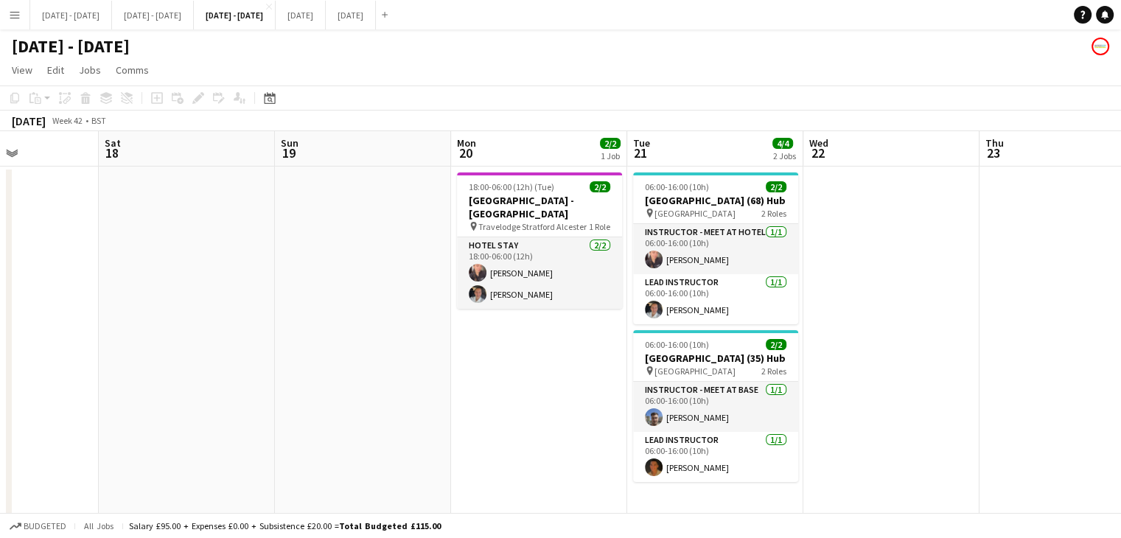
drag, startPoint x: 781, startPoint y: 321, endPoint x: 922, endPoint y: 304, distance: 141.7
click at [922, 304] on app-calendar-viewport "Wed 15 Thu 16 Fri 17 Sat 18 Sun 19 Mon 20 2/2 1 Job Tue 21 4/4 2 Jobs Wed 22 Th…" at bounding box center [560, 335] width 1121 height 409
click at [191, 19] on button "[DATE] - [DATE] Close" at bounding box center [153, 15] width 82 height 29
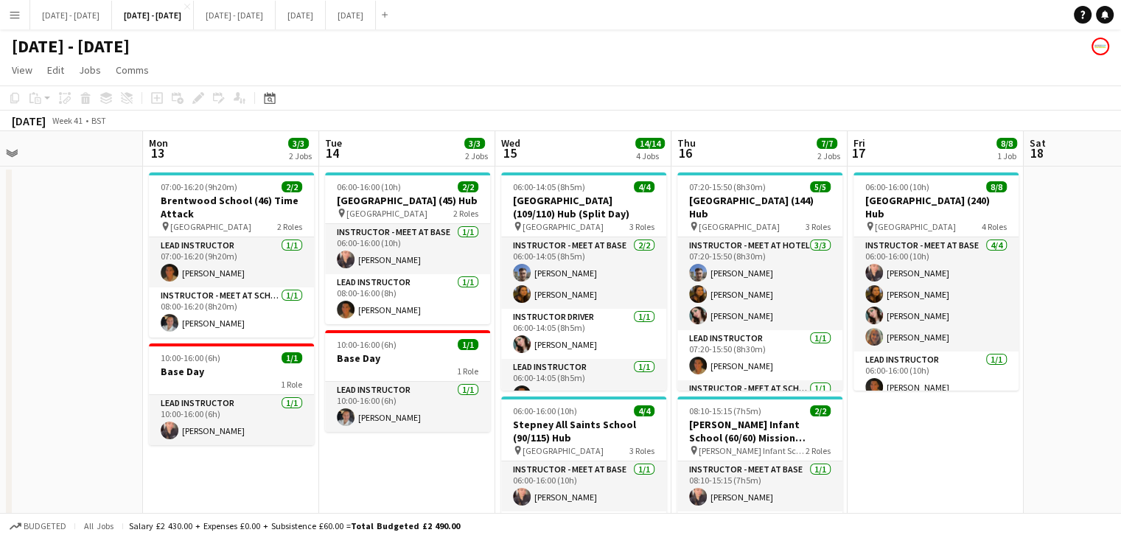
drag, startPoint x: 914, startPoint y: 323, endPoint x: 0, endPoint y: 365, distance: 914.6
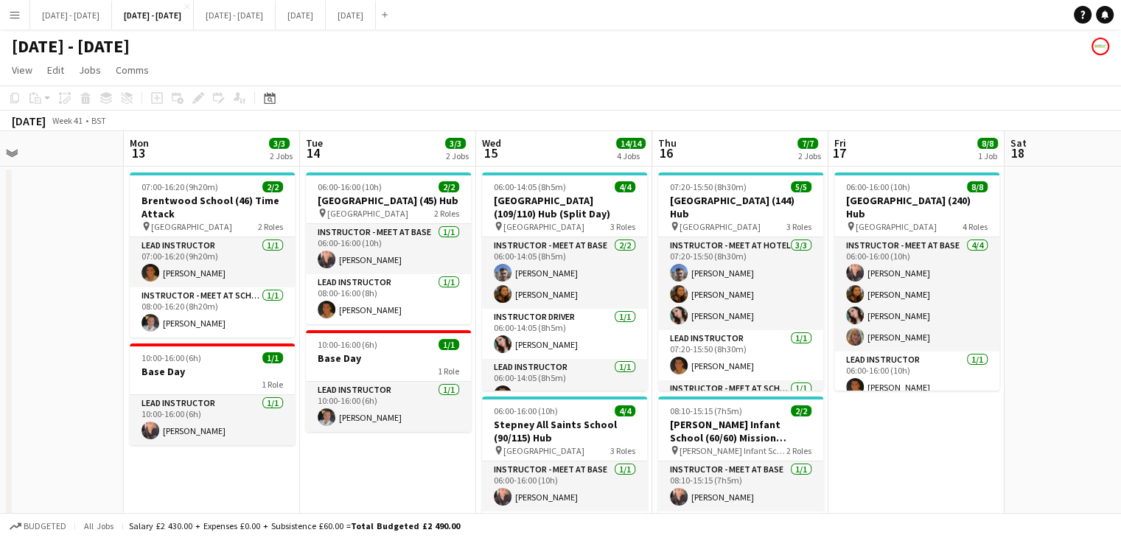
drag, startPoint x: 890, startPoint y: 458, endPoint x: 861, endPoint y: 466, distance: 30.6
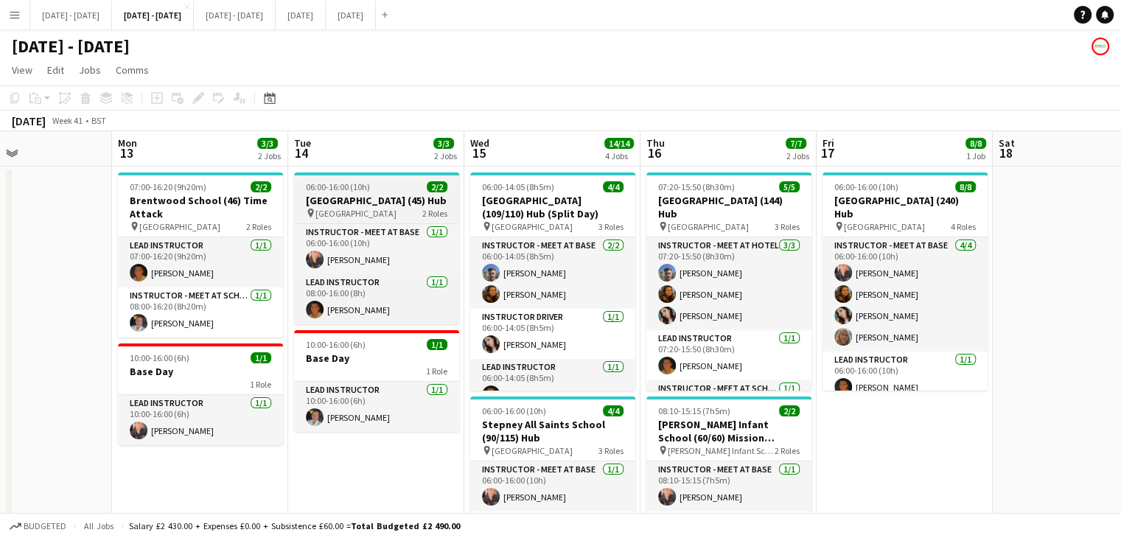
scroll to position [0, 595]
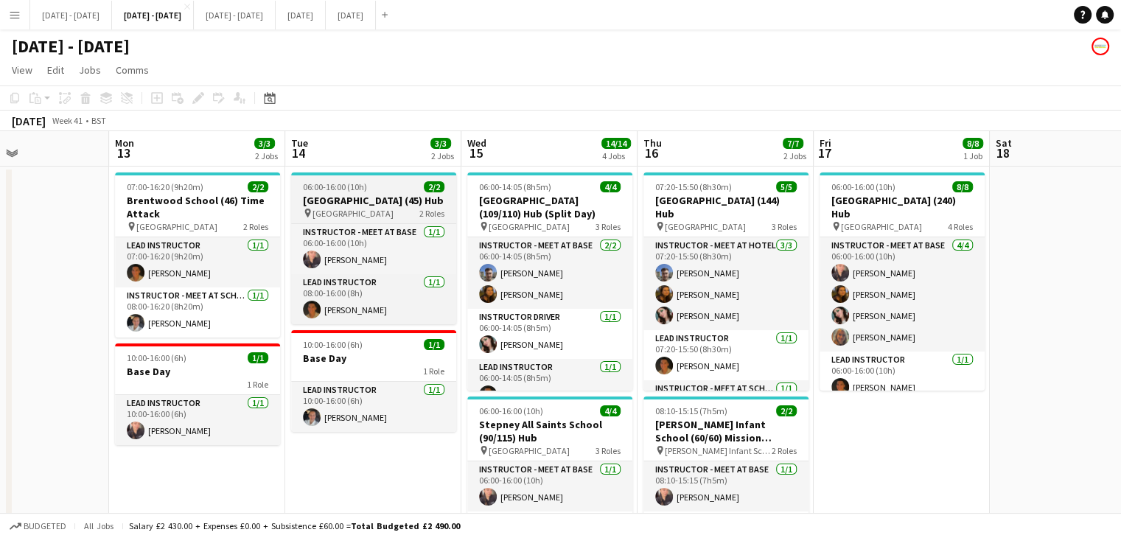
drag, startPoint x: 374, startPoint y: 150, endPoint x: 440, endPoint y: 212, distance: 90.7
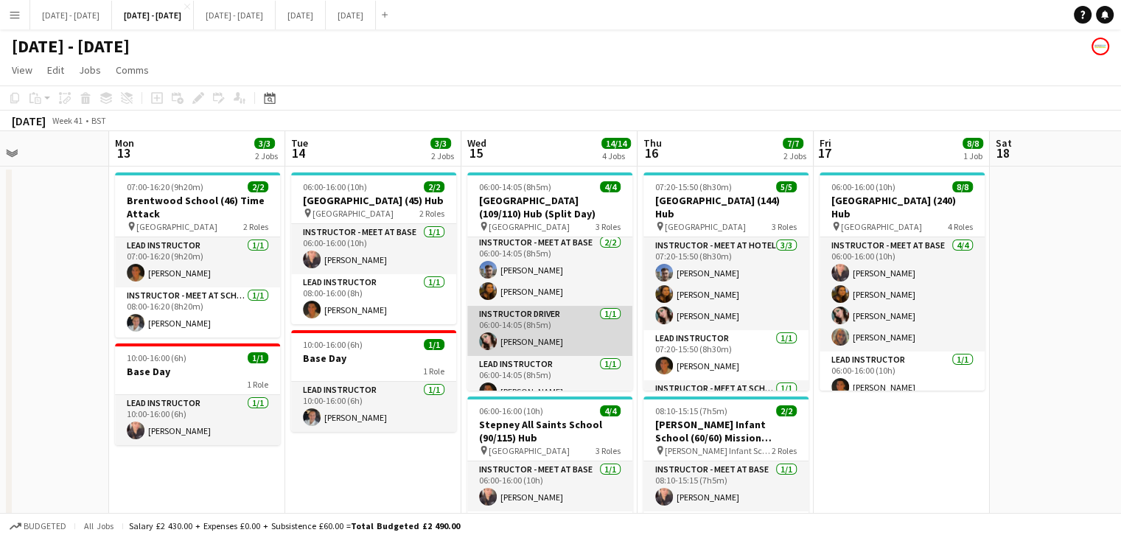
scroll to position [0, 0]
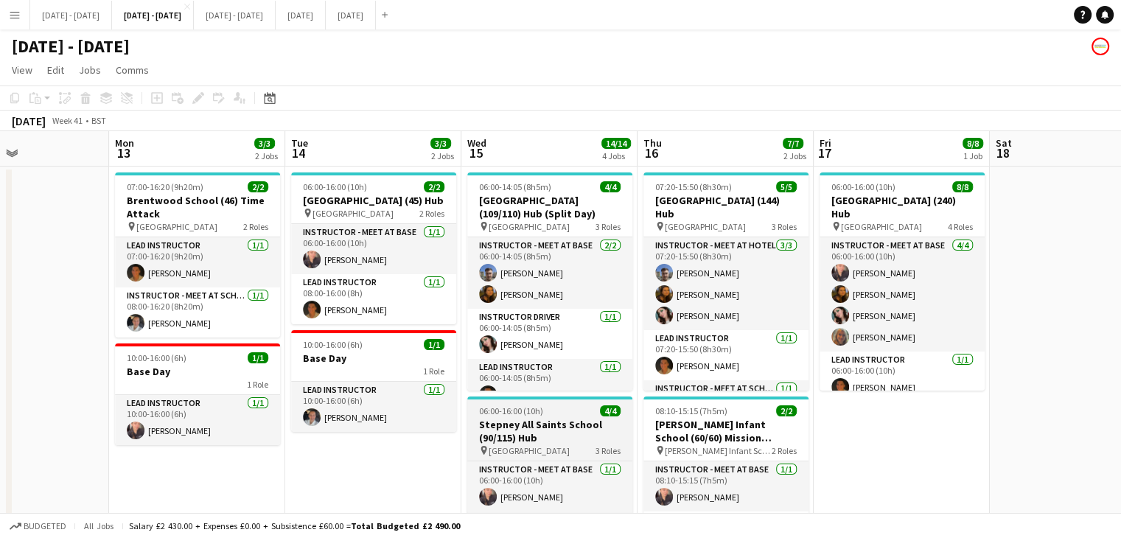
click at [490, 405] on span "06:00-16:00 (10h)" at bounding box center [511, 410] width 64 height 11
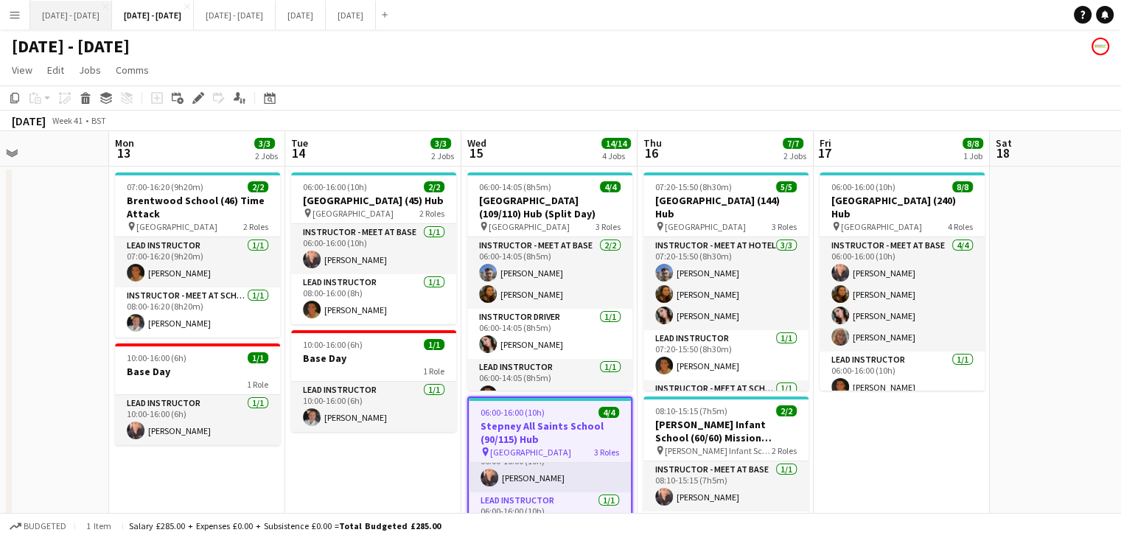
click at [71, 18] on button "[DATE] - [DATE] Close" at bounding box center [71, 15] width 82 height 29
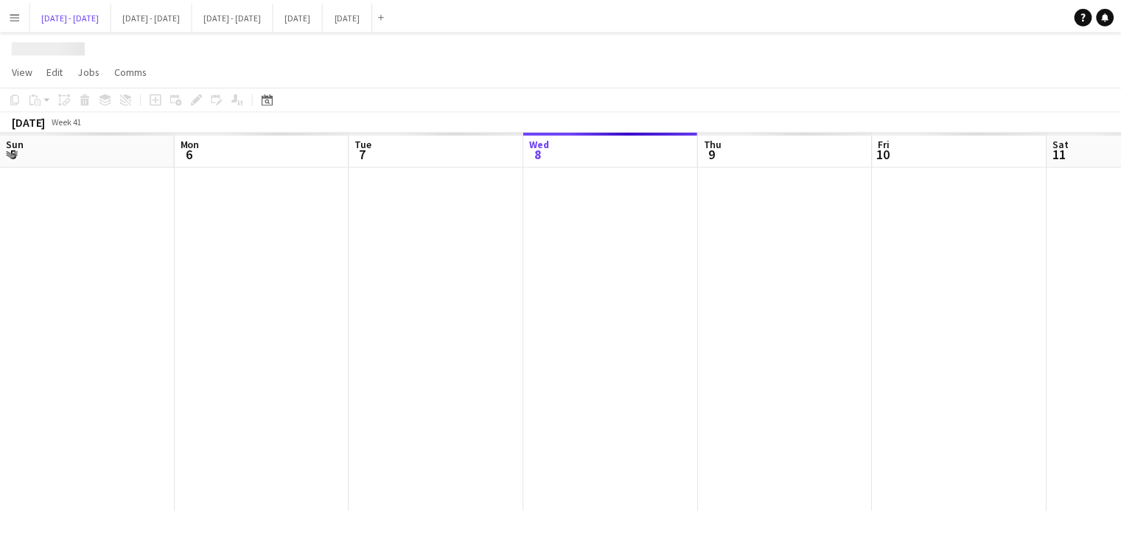
scroll to position [0, 352]
